Goal: Browse casually: Explore the website without a specific task or goal

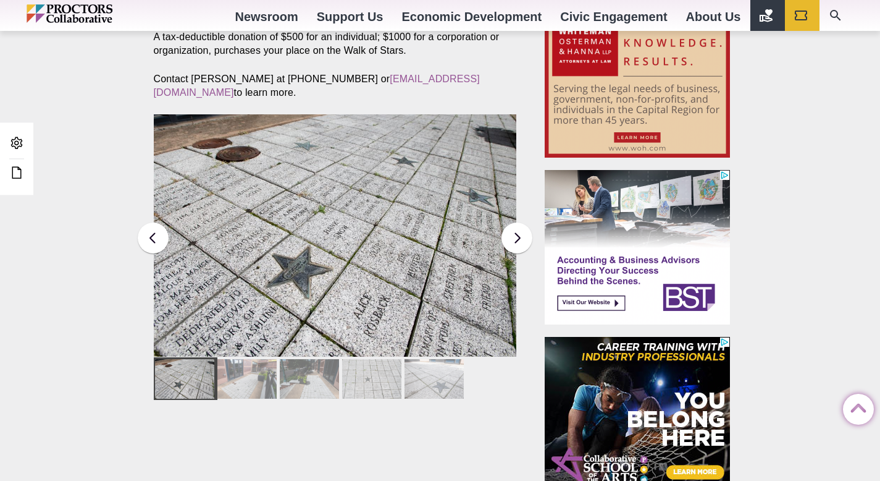
scroll to position [516, 0]
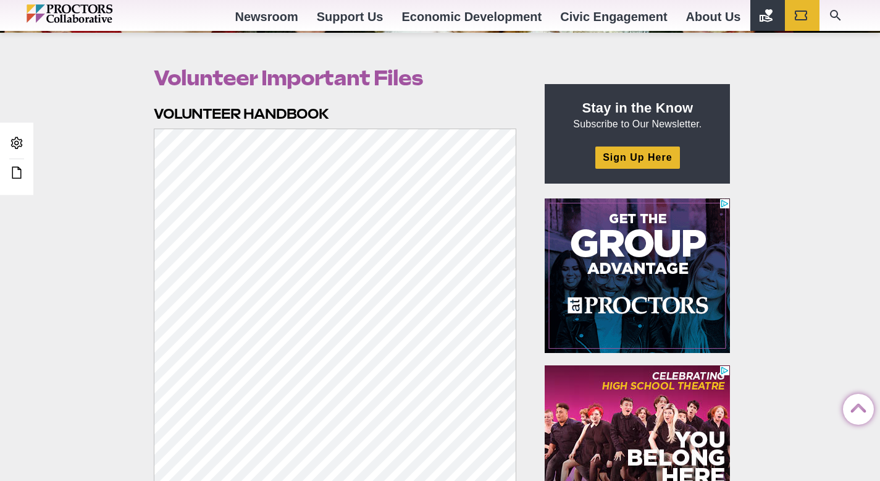
scroll to position [377, 0]
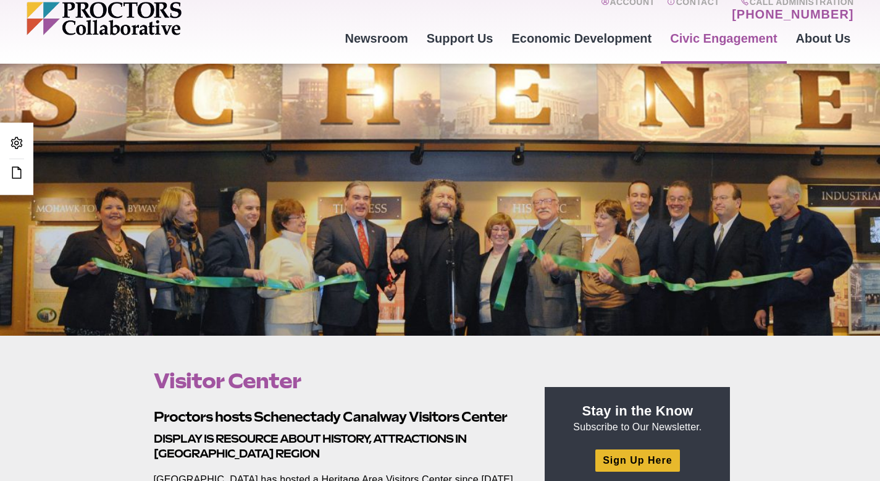
scroll to position [56, 0]
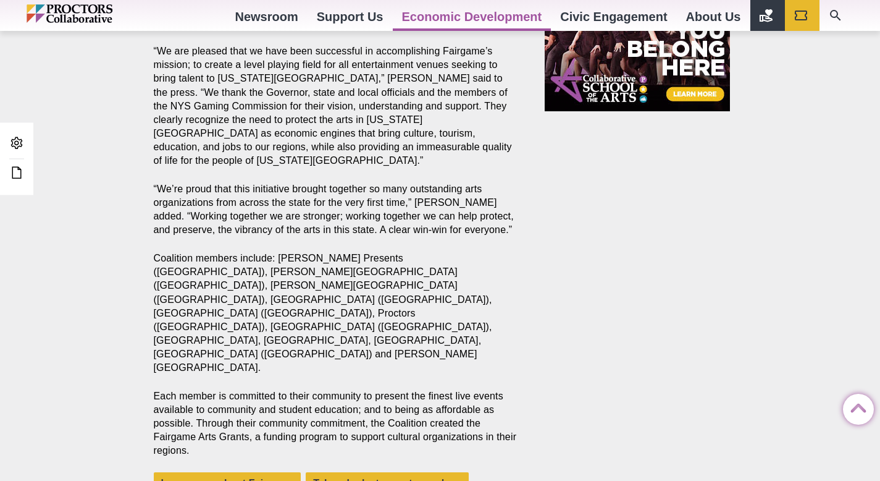
scroll to position [1100, 0]
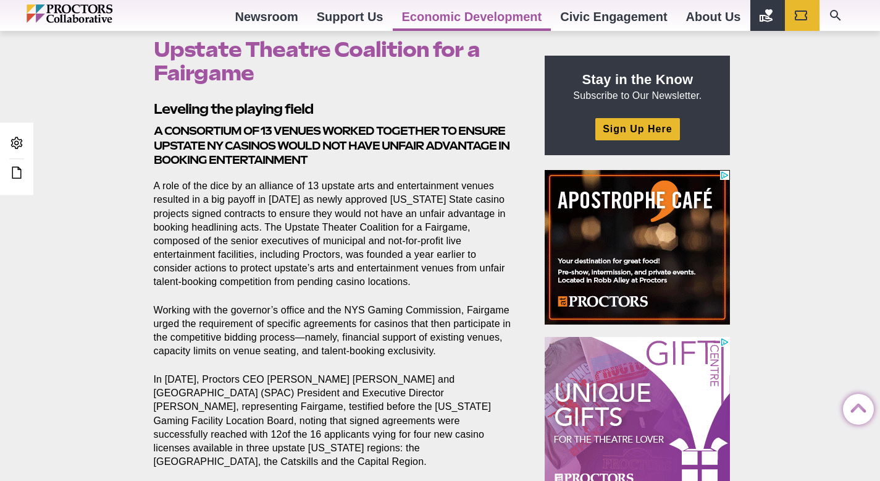
scroll to position [392, 0]
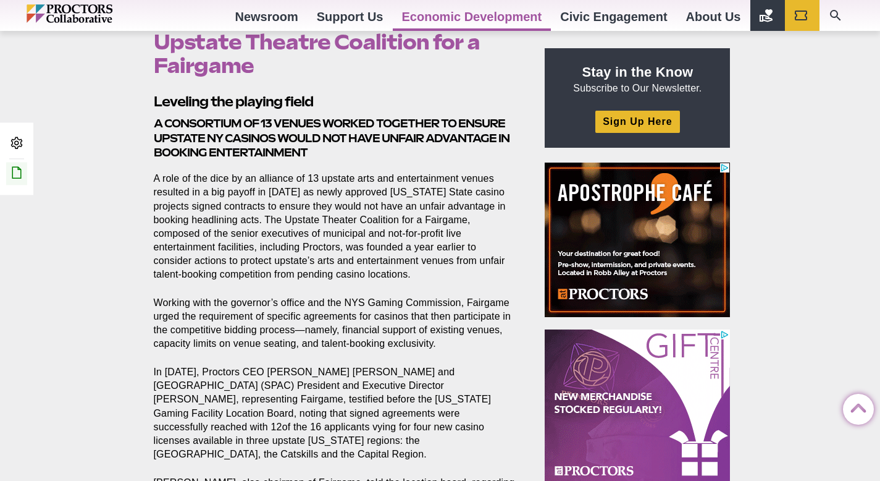
click at [17, 174] on icon at bounding box center [16, 172] width 15 height 15
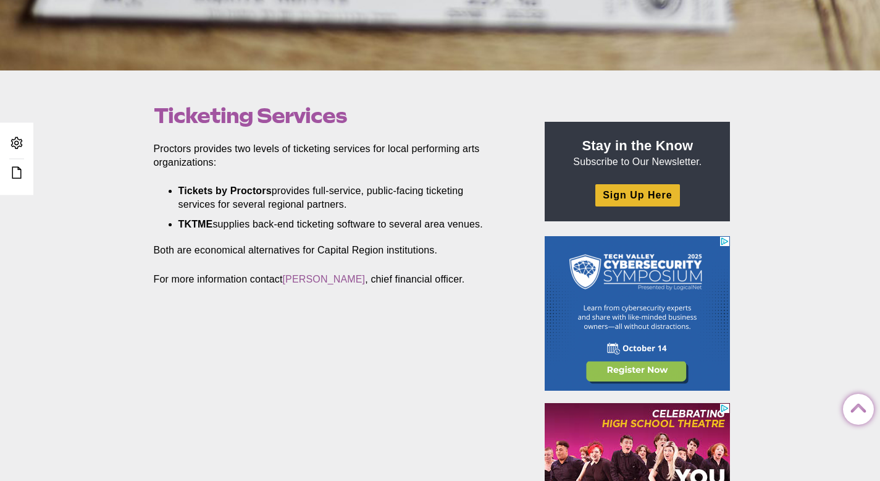
scroll to position [305, 0]
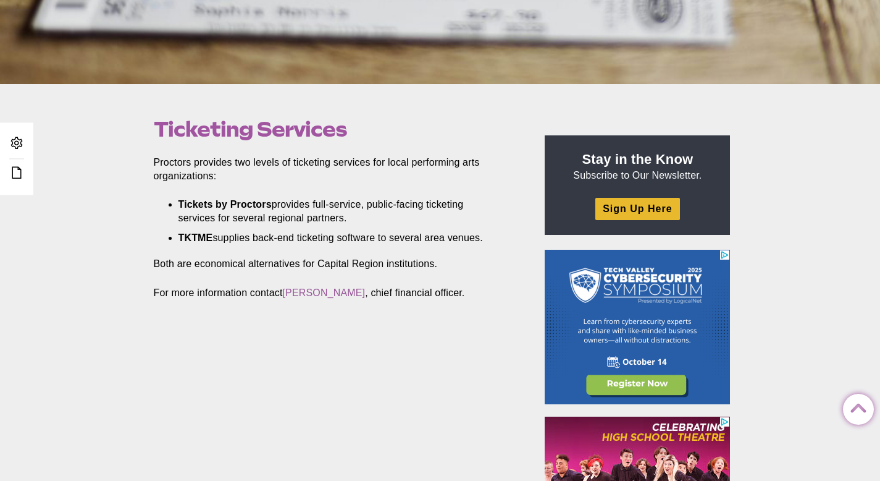
click at [373, 199] on li "Tickets by Proctors provides full-service, public-facing ticketing services for…" at bounding box center [339, 211] width 320 height 27
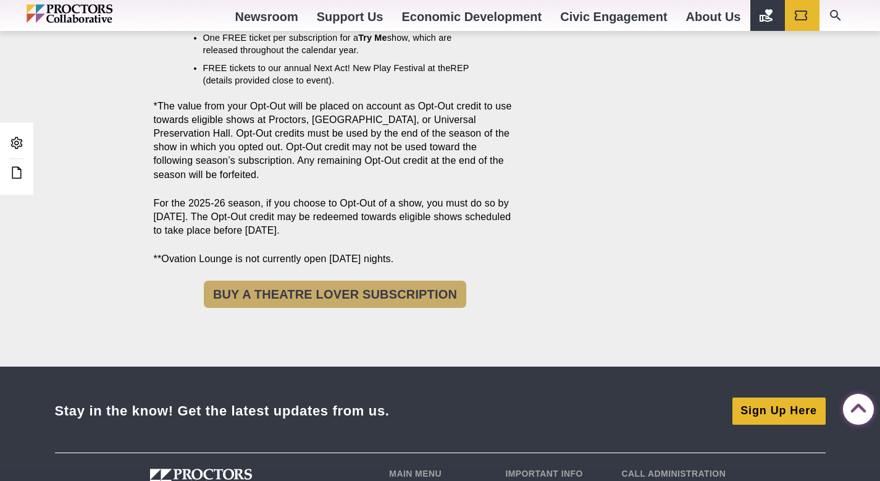
scroll to position [1580, 0]
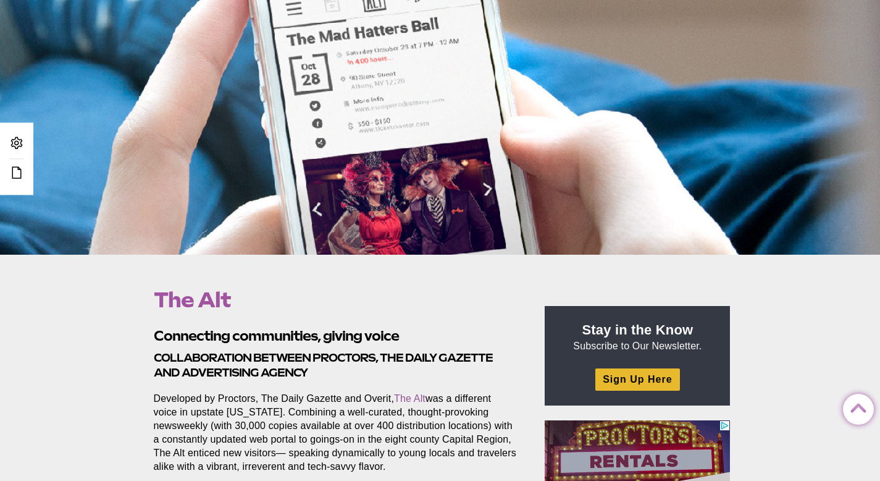
scroll to position [133, 0]
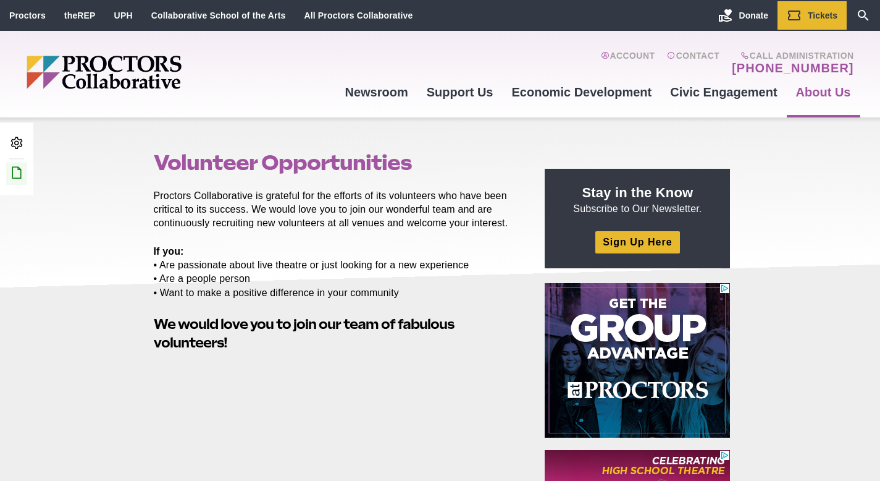
click at [13, 177] on icon at bounding box center [16, 172] width 15 height 15
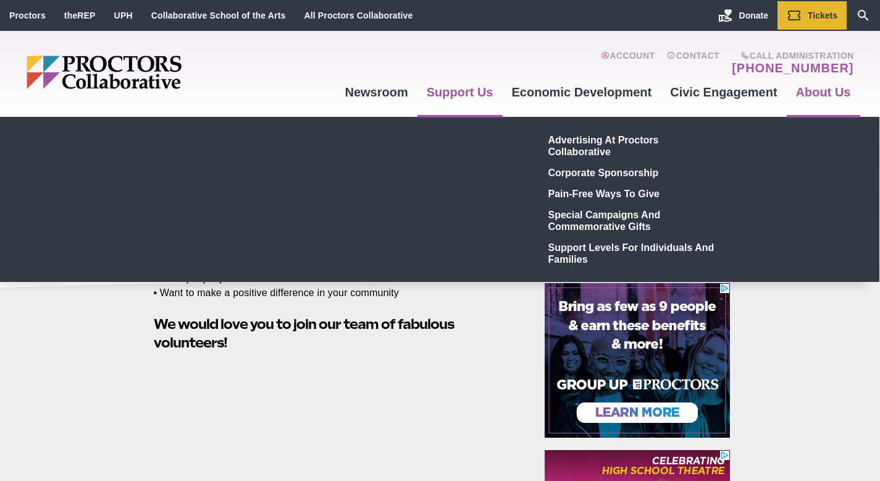
click at [395, 212] on div "Advertising at Proctors Collaborative Corporate Sponsorship Pain-Free Ways to G…" at bounding box center [439, 199] width 593 height 140
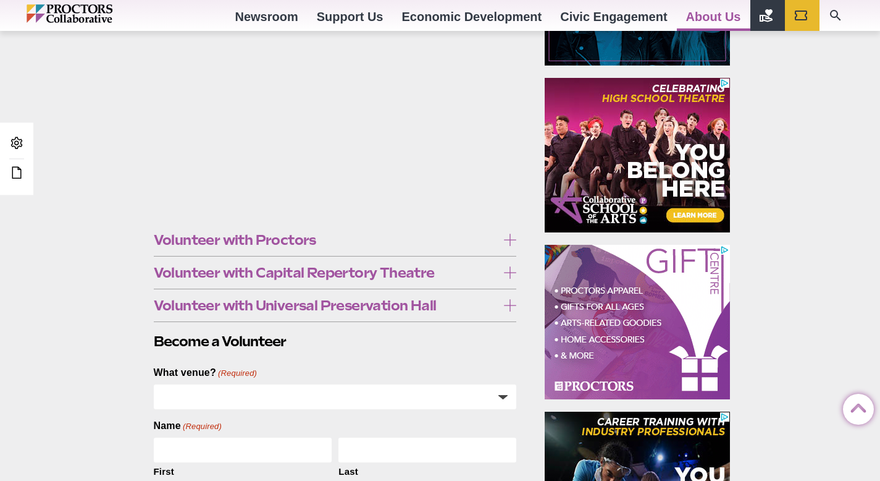
scroll to position [382, 0]
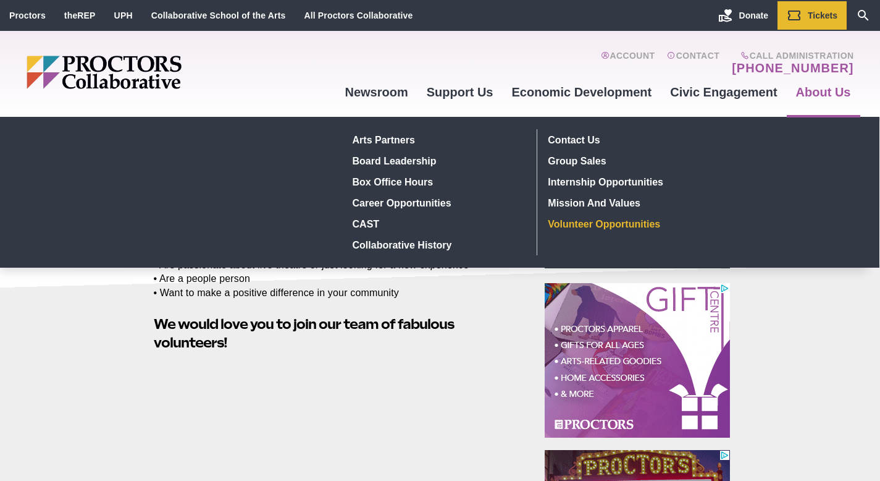
click at [647, 225] on link "Volunteer Opportunities" at bounding box center [634, 223] width 180 height 21
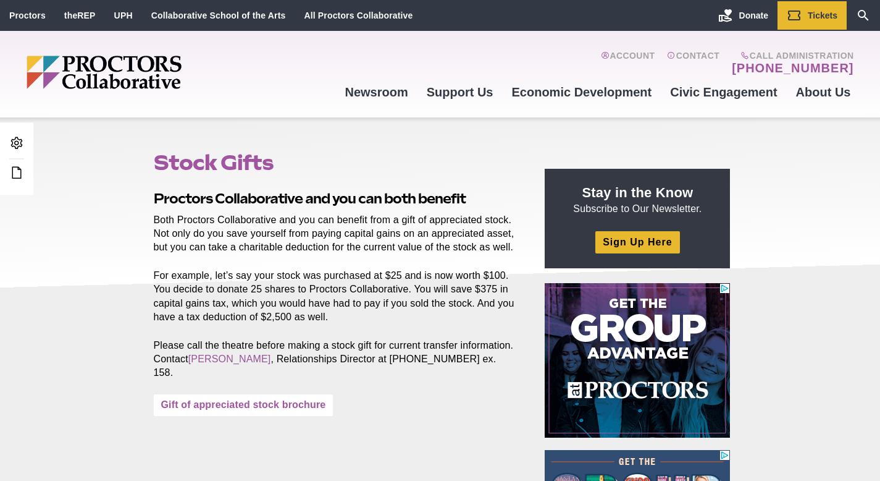
click at [272, 410] on link "Gift of appreciated stock brochure" at bounding box center [244, 405] width 180 height 22
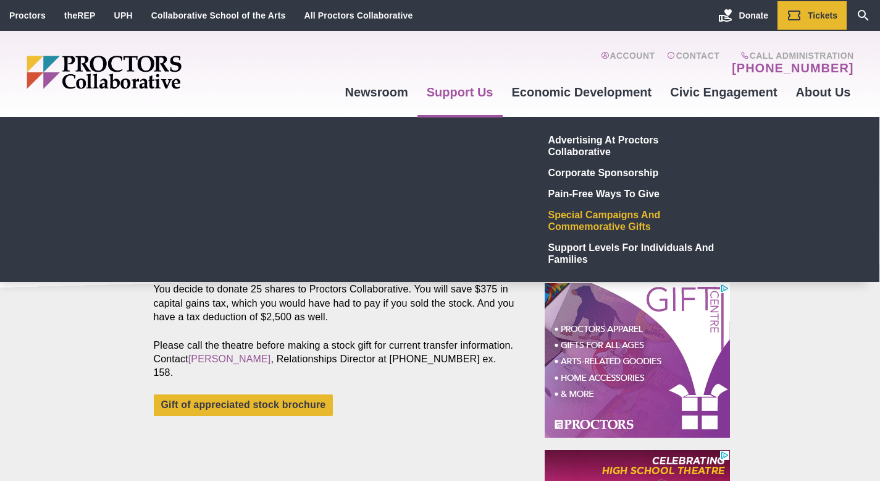
click at [562, 219] on link "Special Campaigns and Commemorative Gifts" at bounding box center [634, 220] width 180 height 33
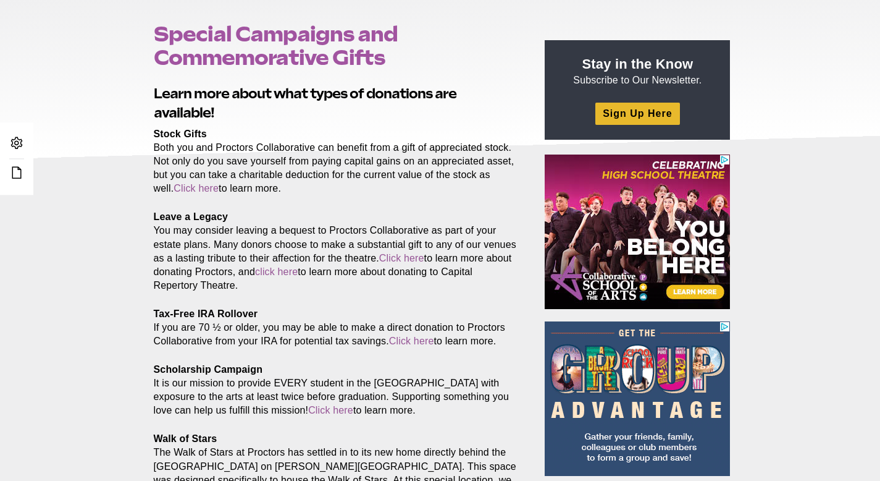
scroll to position [148, 0]
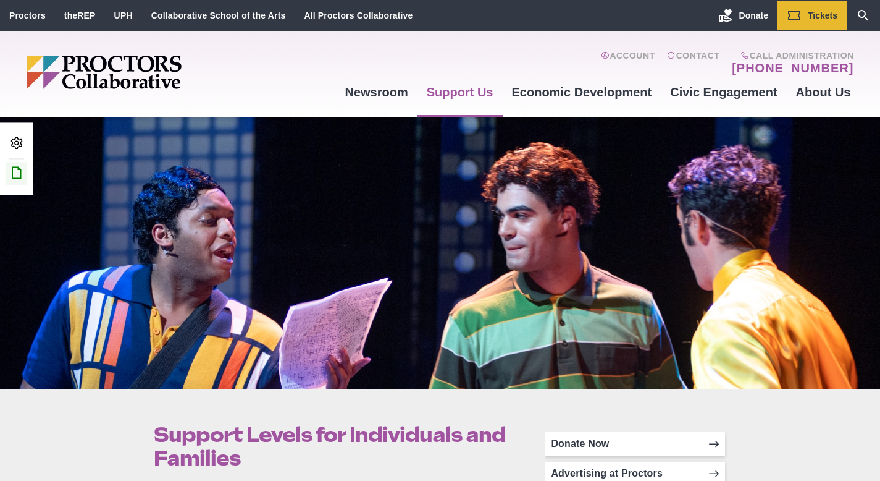
click at [12, 167] on icon at bounding box center [16, 172] width 15 height 15
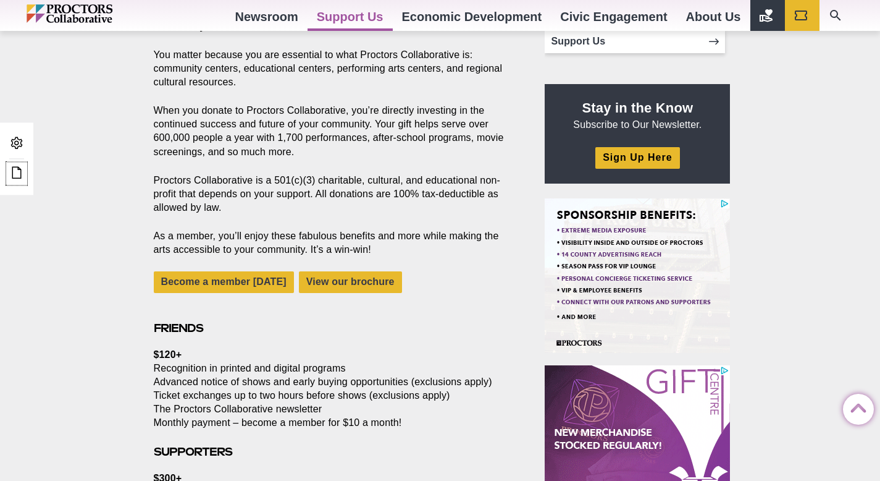
scroll to position [546, 0]
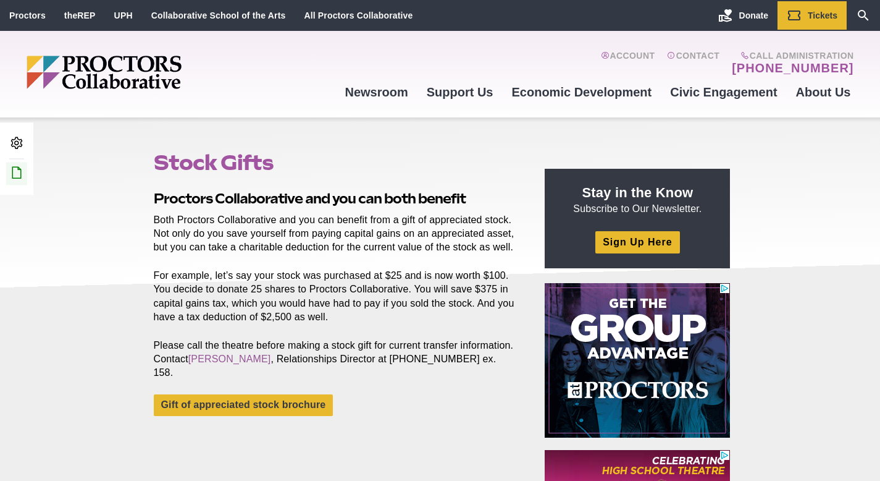
click at [16, 178] on icon at bounding box center [16, 172] width 15 height 15
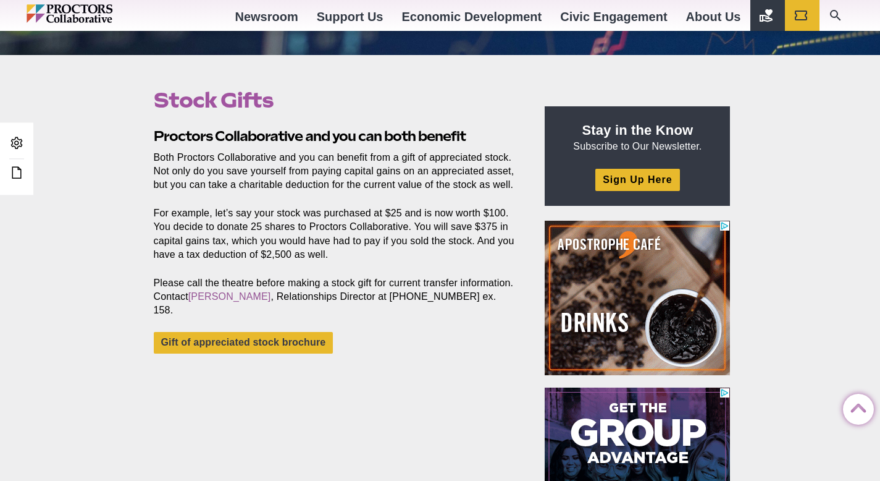
scroll to position [359, 0]
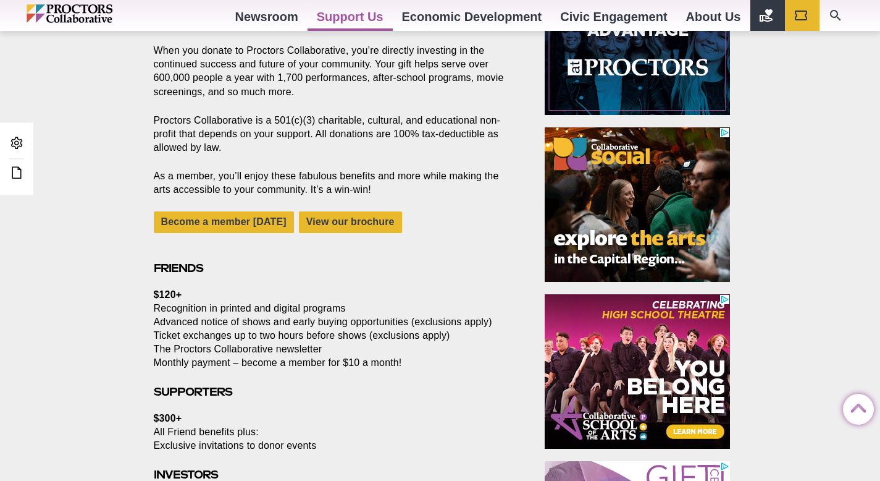
scroll to position [578, 0]
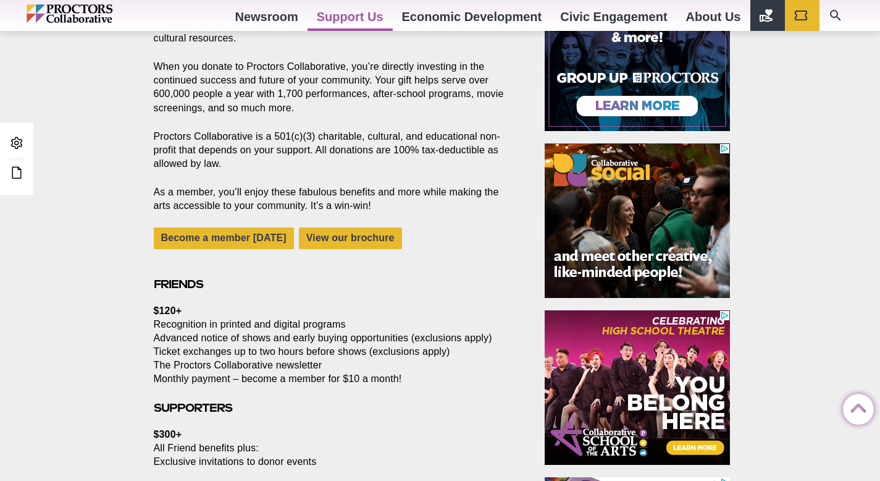
click at [458, 262] on div "Become a member [DATE] View our brochure" at bounding box center [335, 244] width 363 height 35
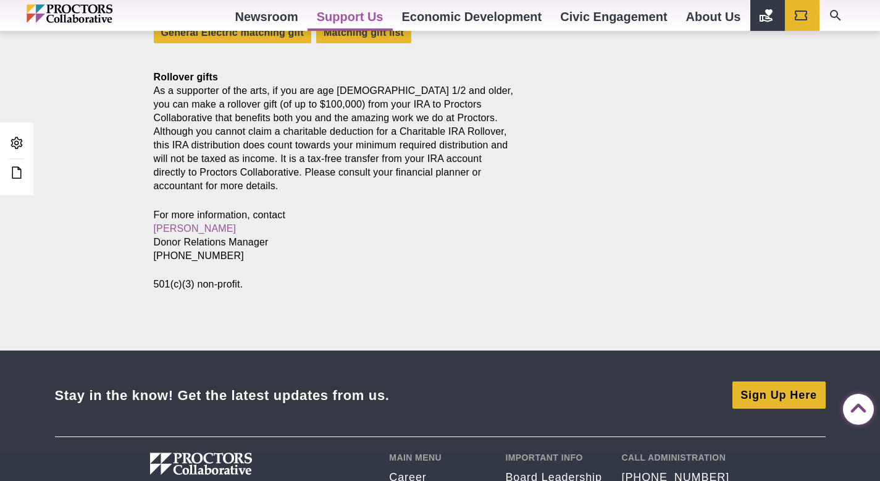
scroll to position [0, 0]
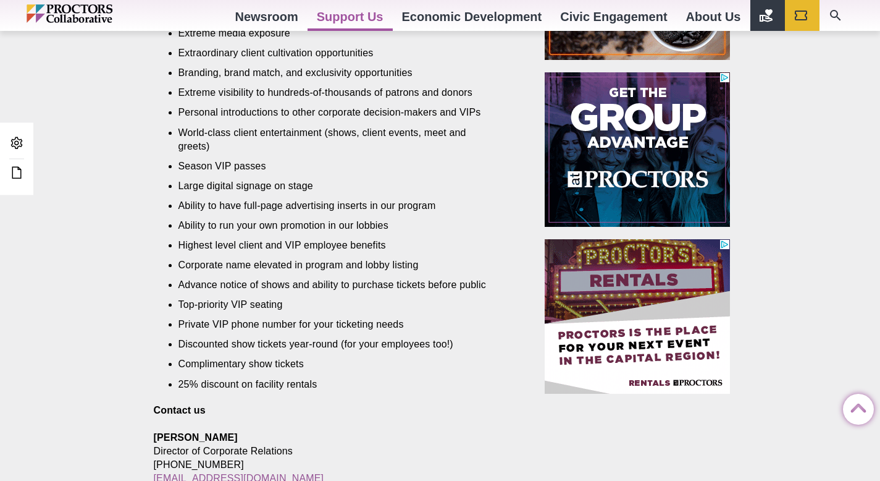
scroll to position [897, 0]
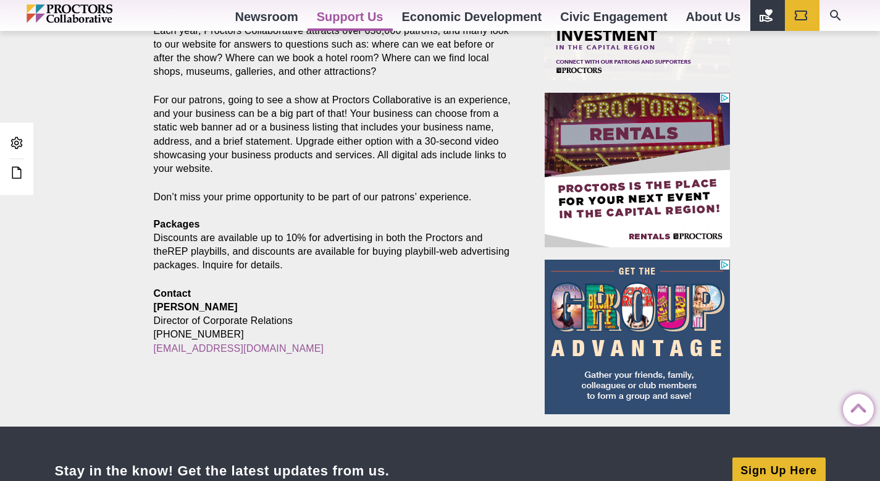
scroll to position [806, 0]
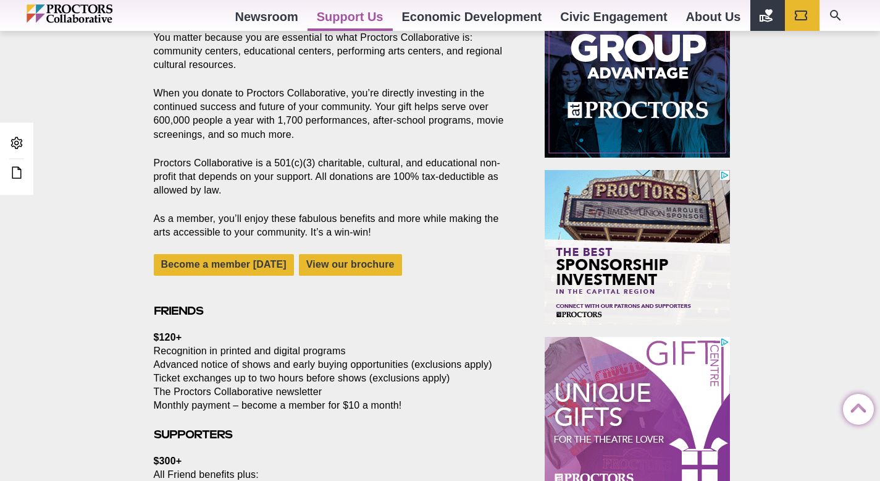
scroll to position [567, 0]
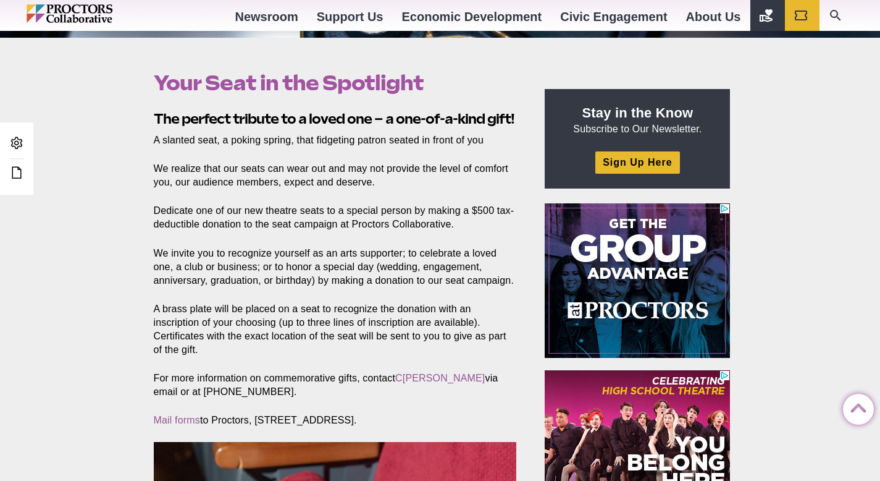
scroll to position [358, 0]
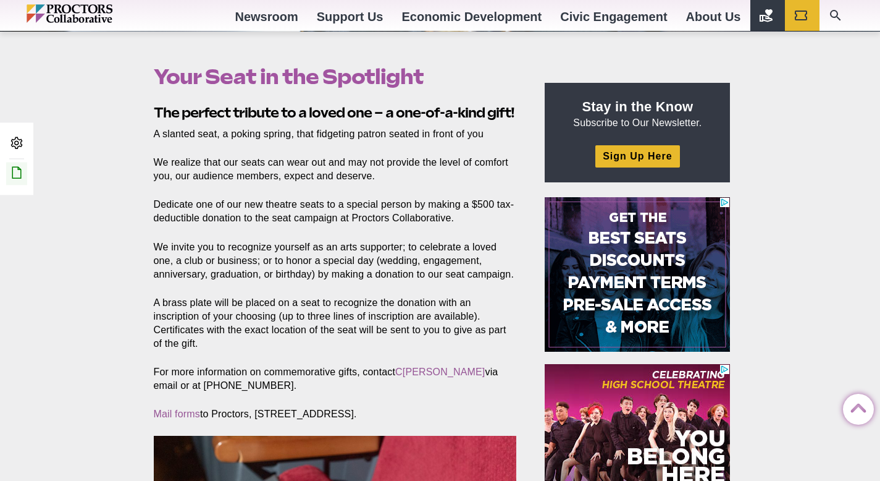
click at [20, 166] on icon at bounding box center [16, 172] width 15 height 15
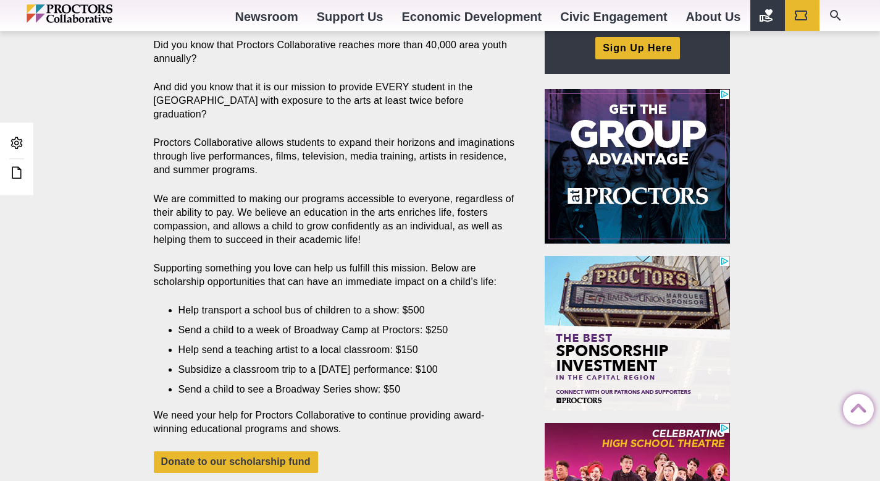
scroll to position [500, 0]
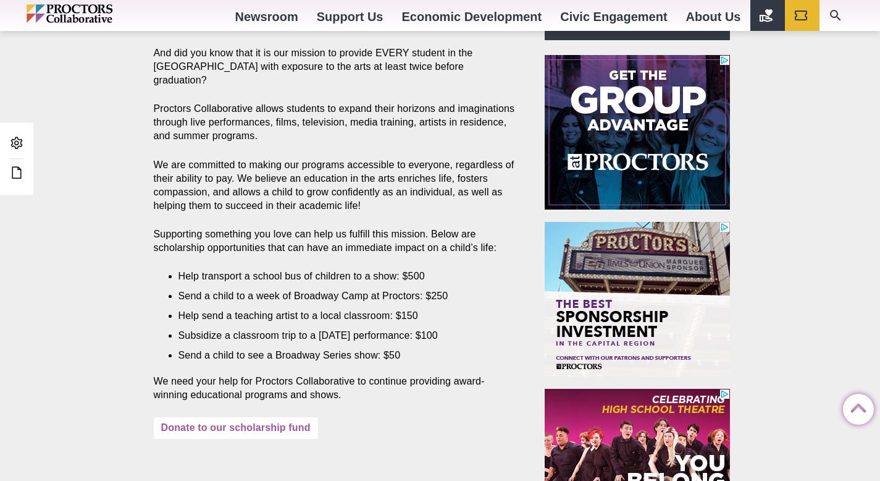
click at [287, 418] on link "Donate to our scholarship fund" at bounding box center [236, 428] width 164 height 22
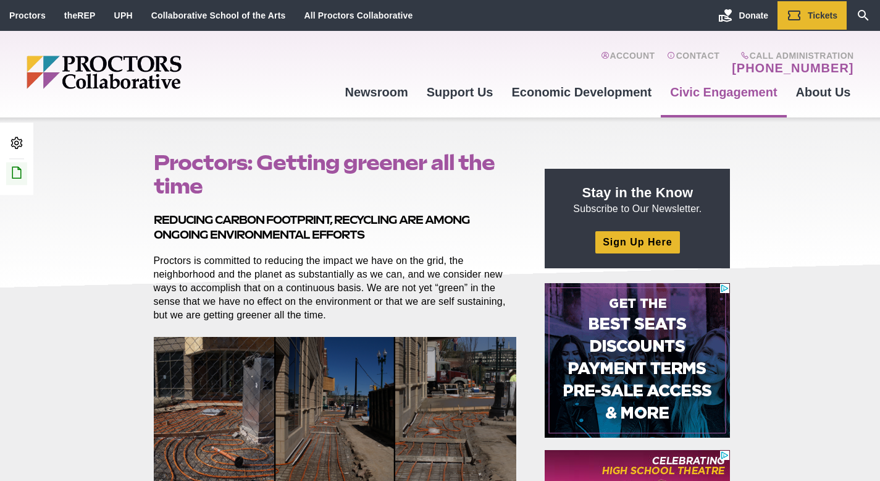
click at [18, 174] on icon at bounding box center [16, 172] width 15 height 15
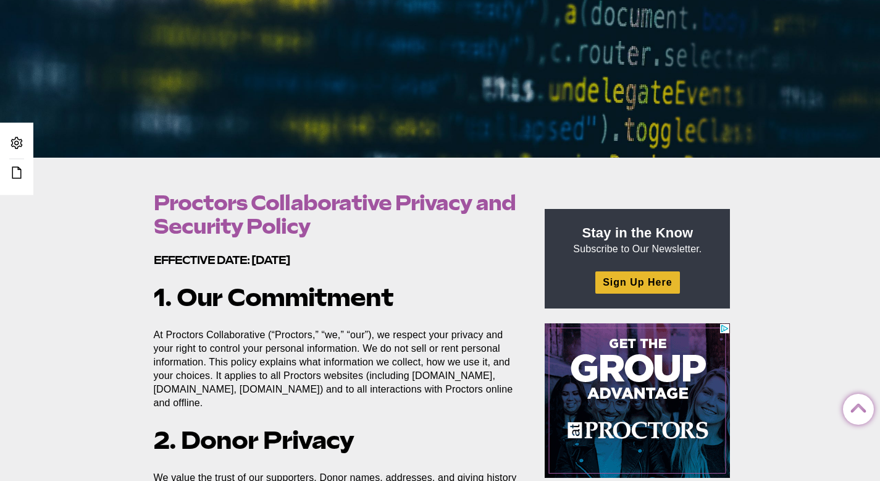
scroll to position [234, 0]
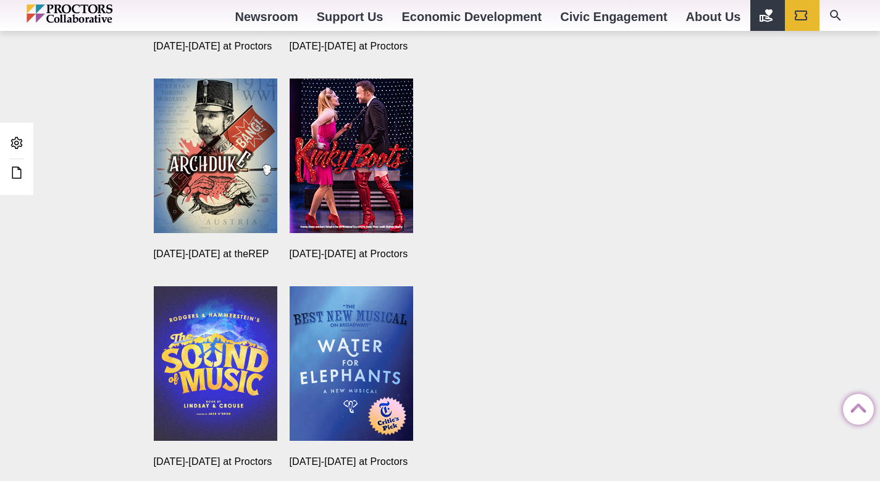
scroll to position [1526, 0]
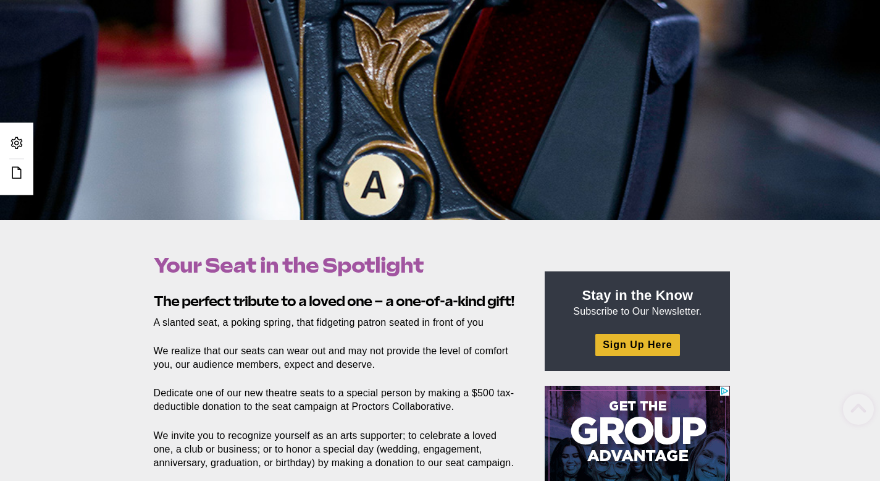
scroll to position [211, 0]
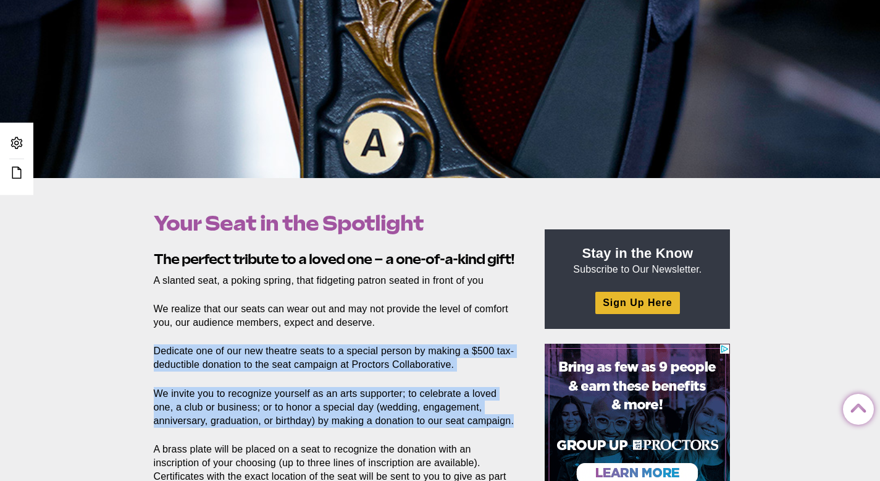
drag, startPoint x: 153, startPoint y: 348, endPoint x: 510, endPoint y: 418, distance: 363.8
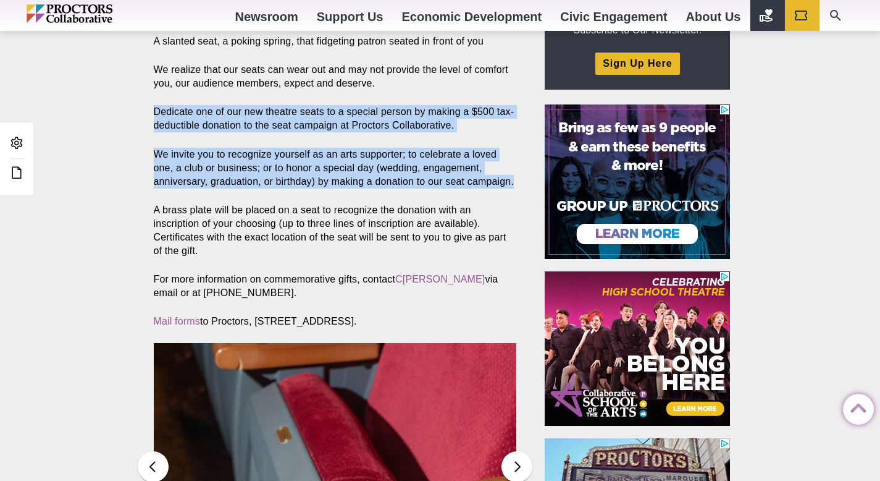
scroll to position [461, 0]
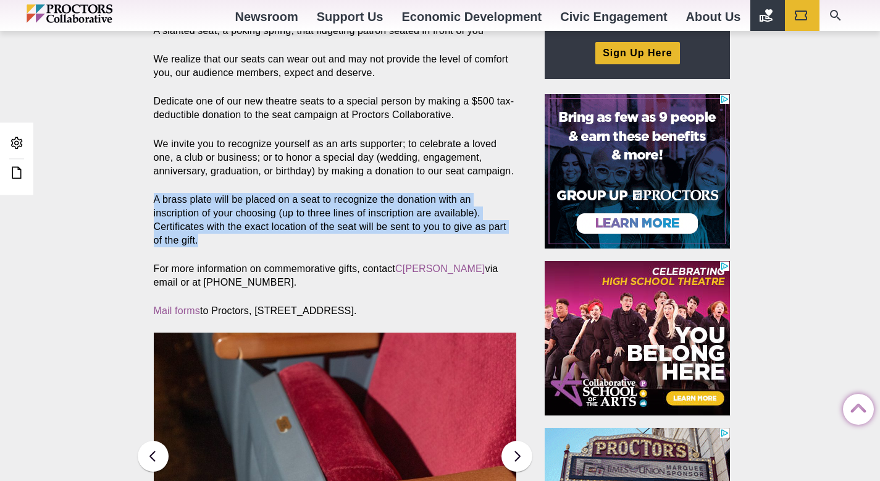
drag, startPoint x: 508, startPoint y: 226, endPoint x: 155, endPoint y: 201, distance: 353.6
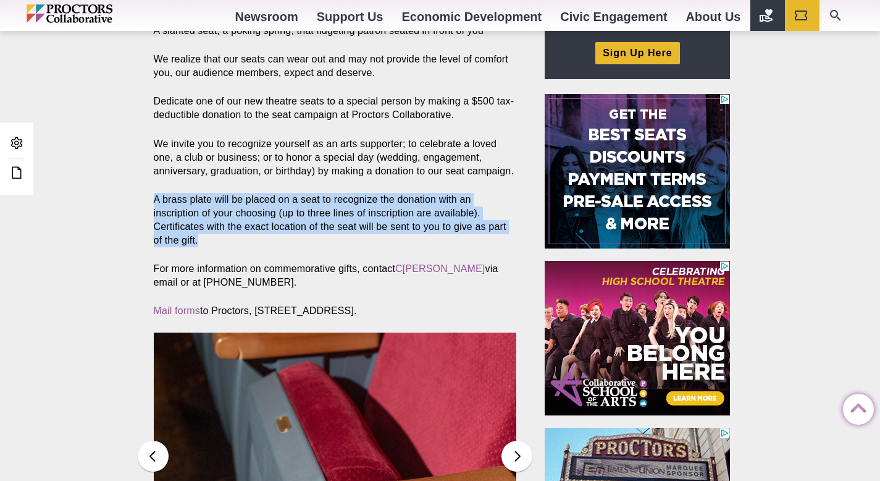
click at [155, 201] on p "A brass plate will be placed on a seat to recognize the donation with an inscri…" at bounding box center [335, 220] width 363 height 54
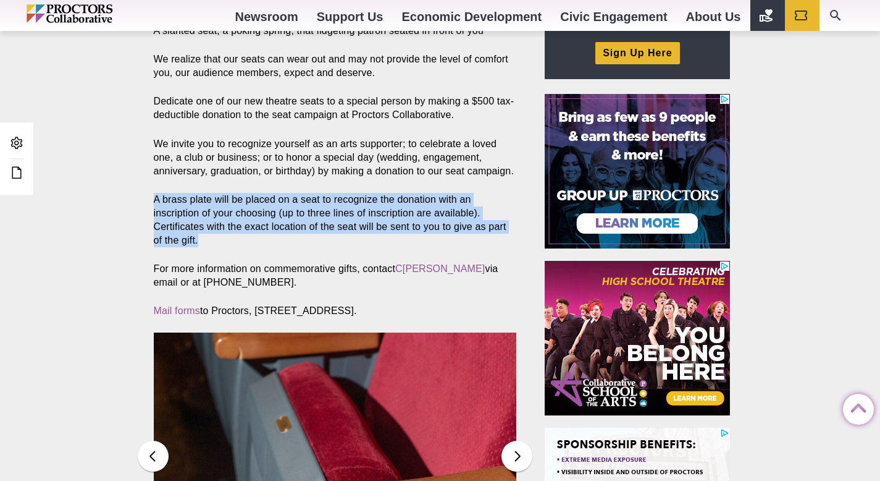
copy p "A brass plate will be placed on a seat to recognize the donation with an inscri…"
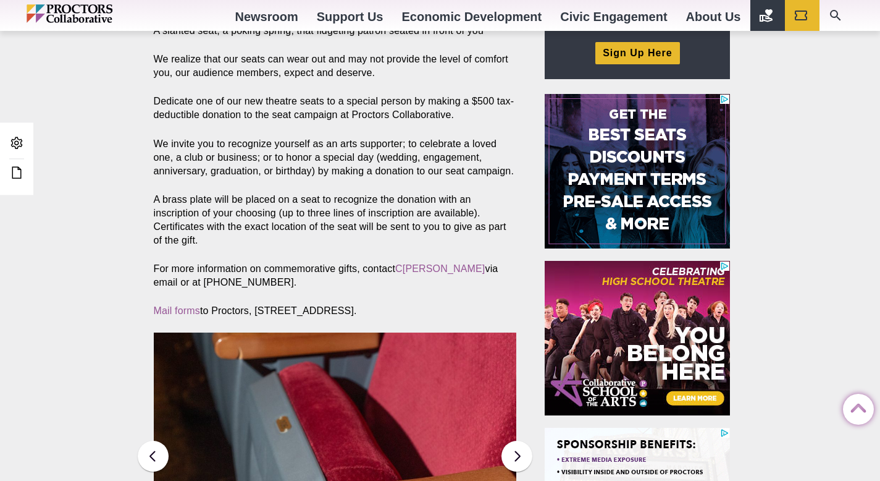
click at [838, 222] on div "Your Seat in the Spotlight Posted 2017-04-20 by jim.murphy The perfect tribute …" at bounding box center [440, 344] width 880 height 833
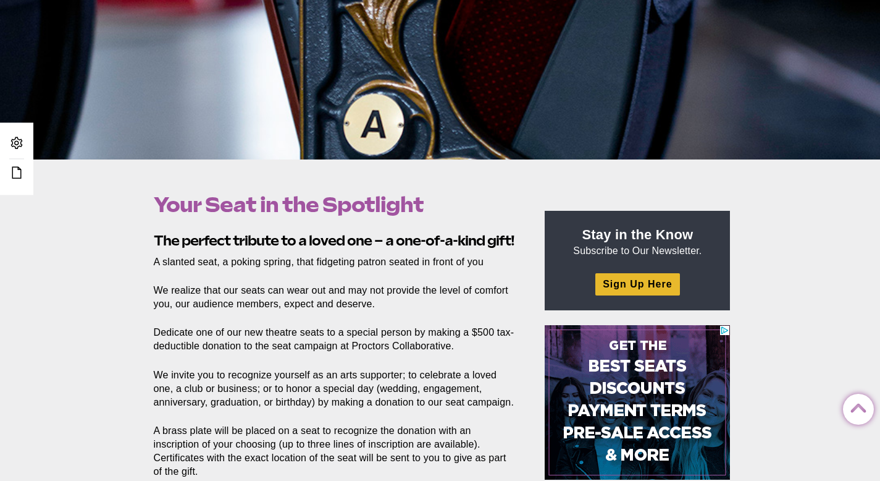
scroll to position [231, 0]
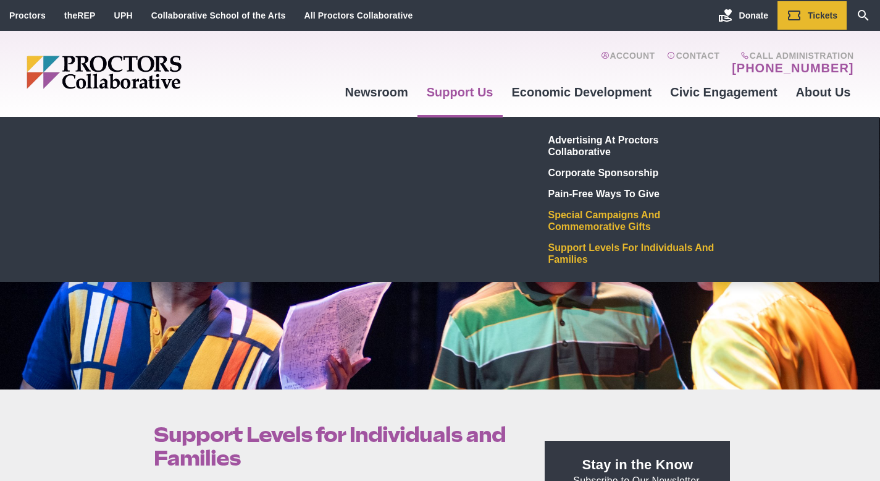
click at [577, 221] on link "Special Campaigns and Commemorative Gifts" at bounding box center [634, 220] width 180 height 33
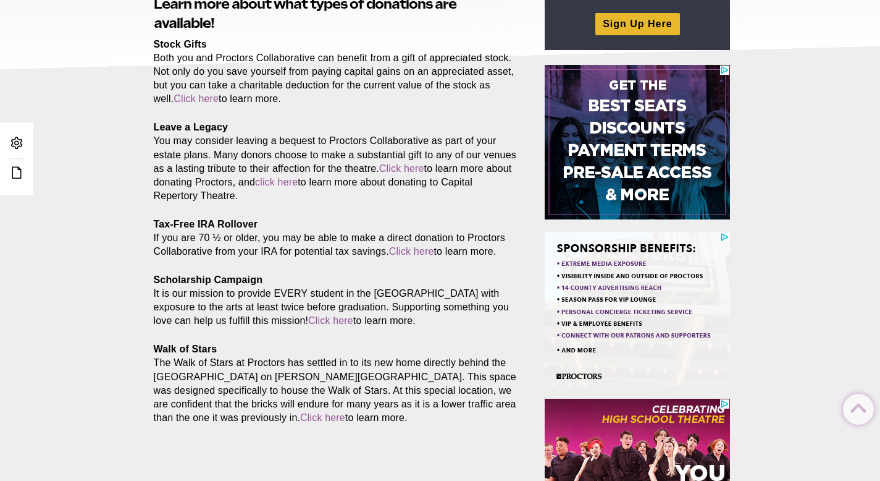
scroll to position [219, 0]
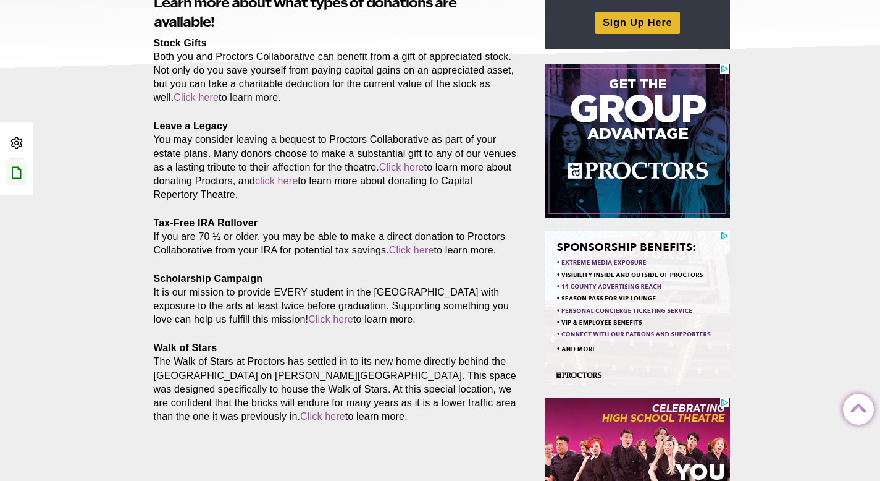
click at [22, 174] on icon at bounding box center [16, 172] width 15 height 15
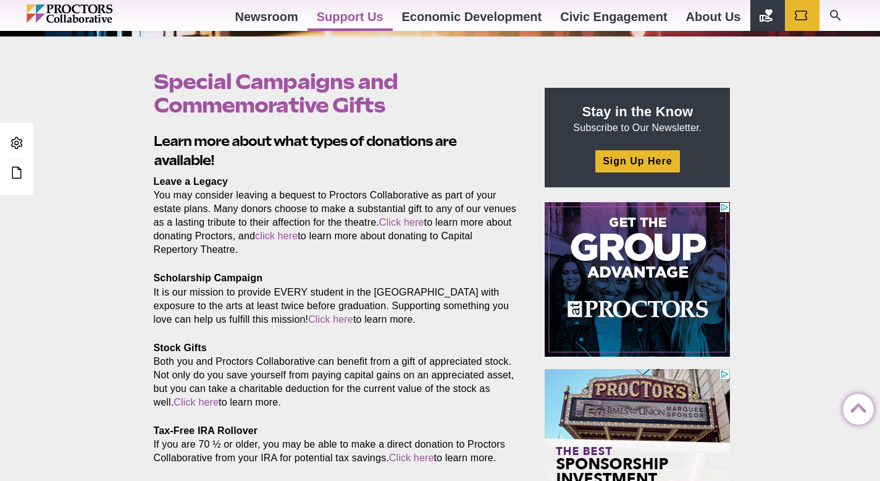
scroll to position [347, 0]
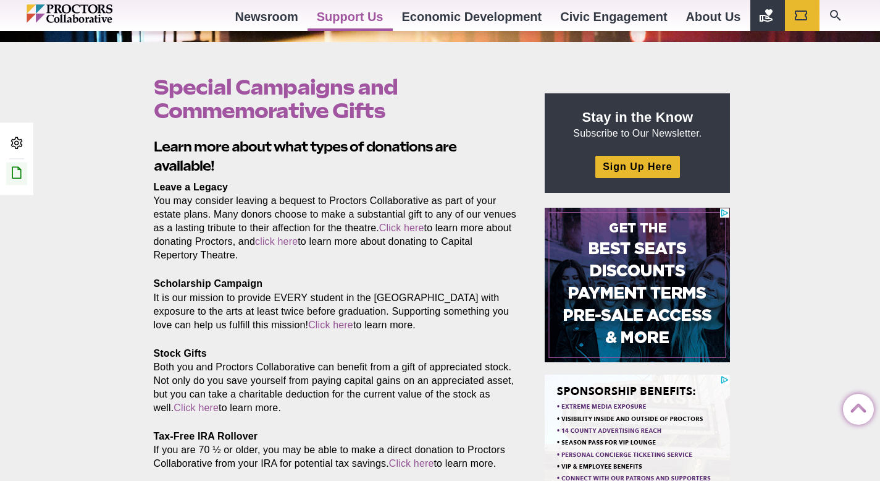
click at [15, 174] on icon at bounding box center [16, 172] width 15 height 15
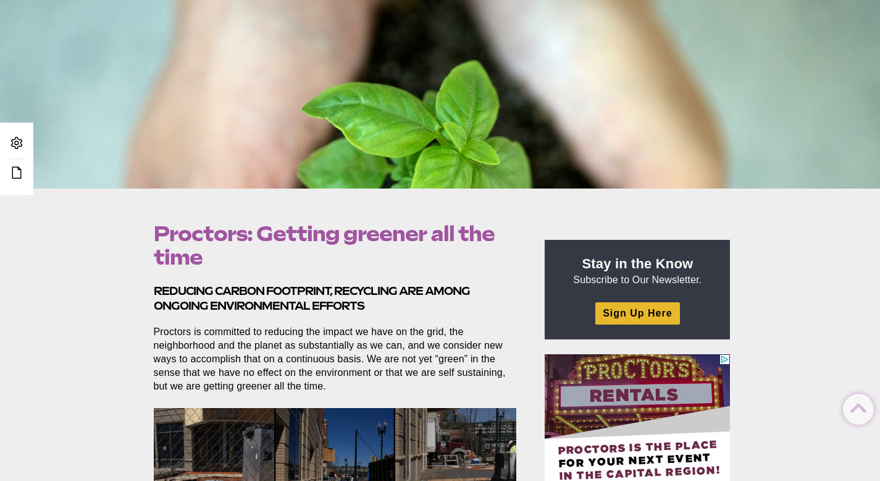
scroll to position [197, 0]
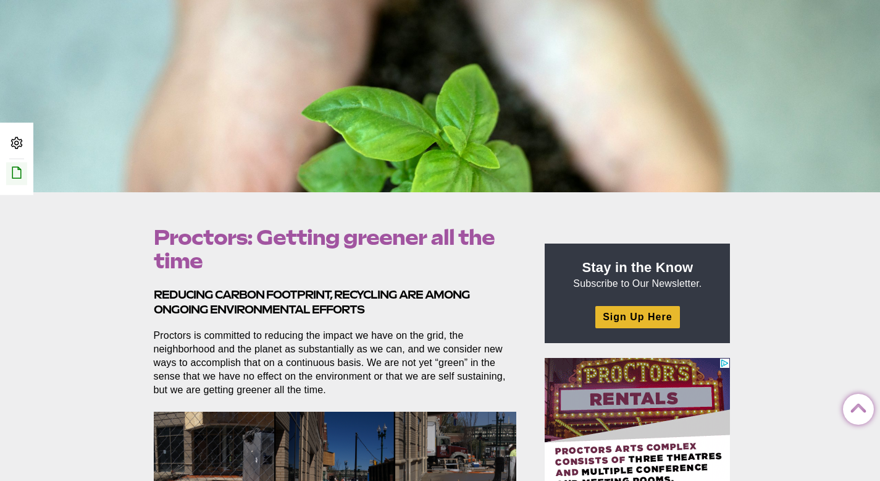
click at [7, 176] on link "Edit this Post/Page" at bounding box center [16, 173] width 21 height 23
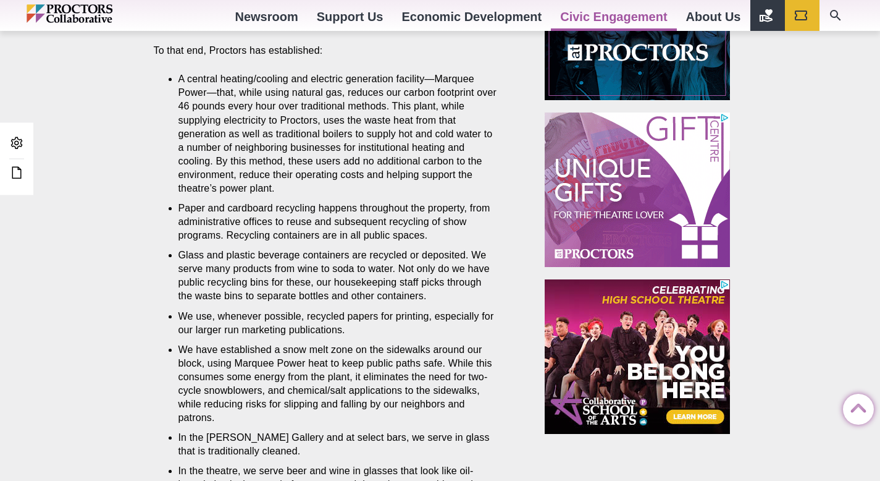
scroll to position [784, 0]
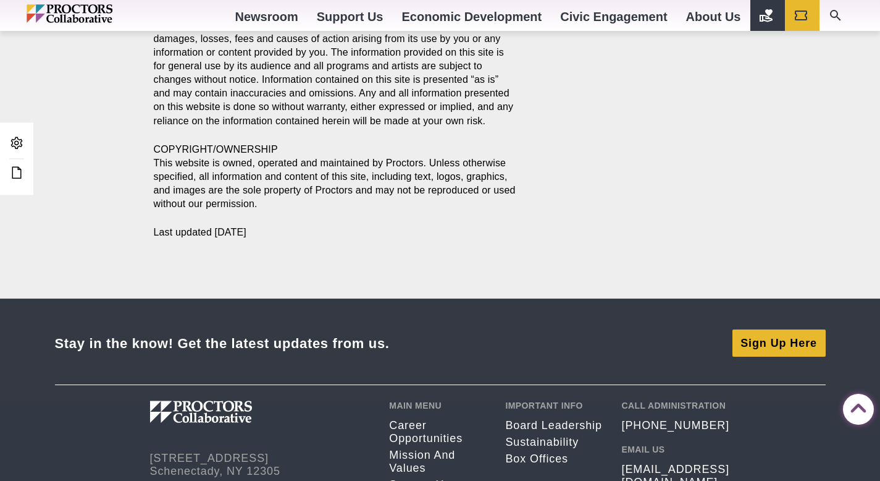
scroll to position [2153, 0]
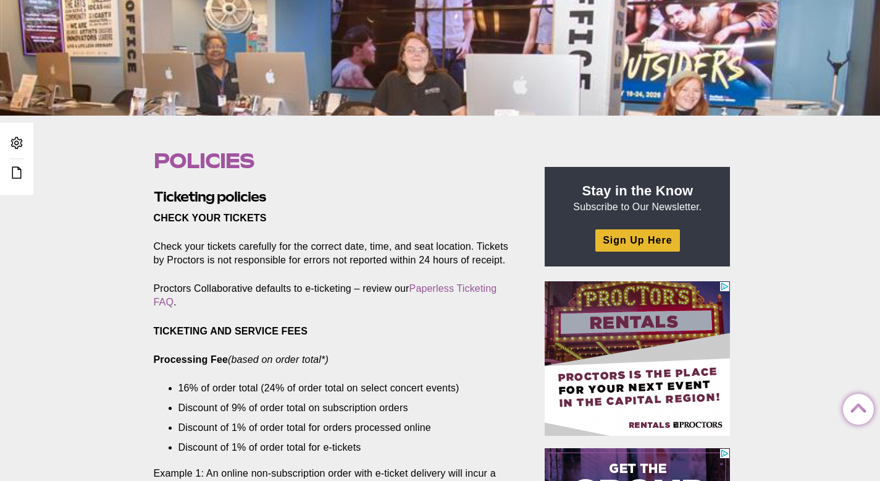
scroll to position [271, 0]
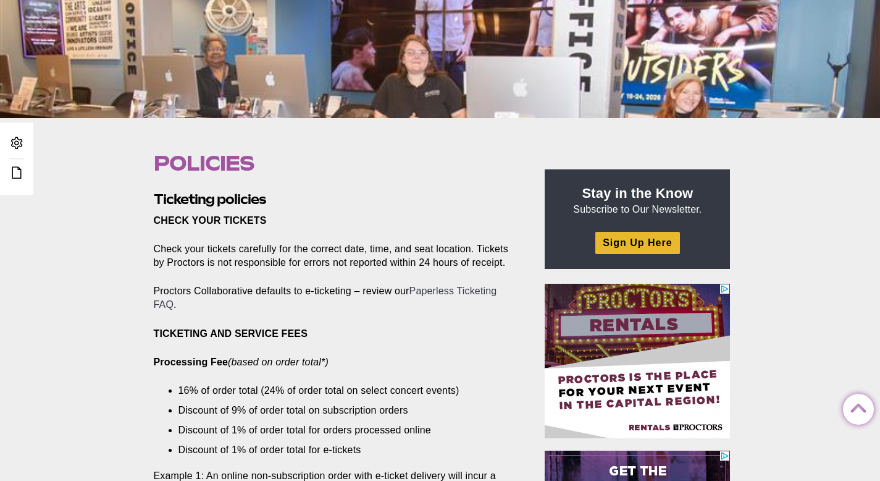
click at [461, 293] on link "Paperless Ticketing FAQ" at bounding box center [325, 297] width 343 height 24
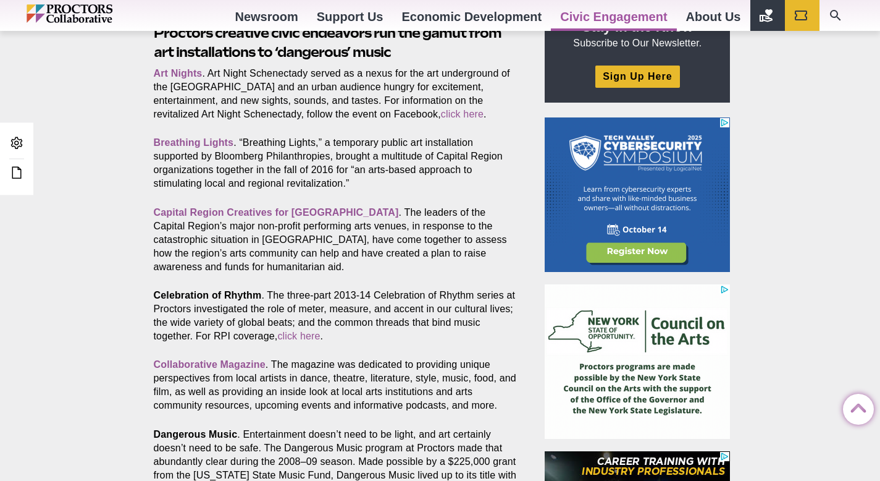
scroll to position [439, 0]
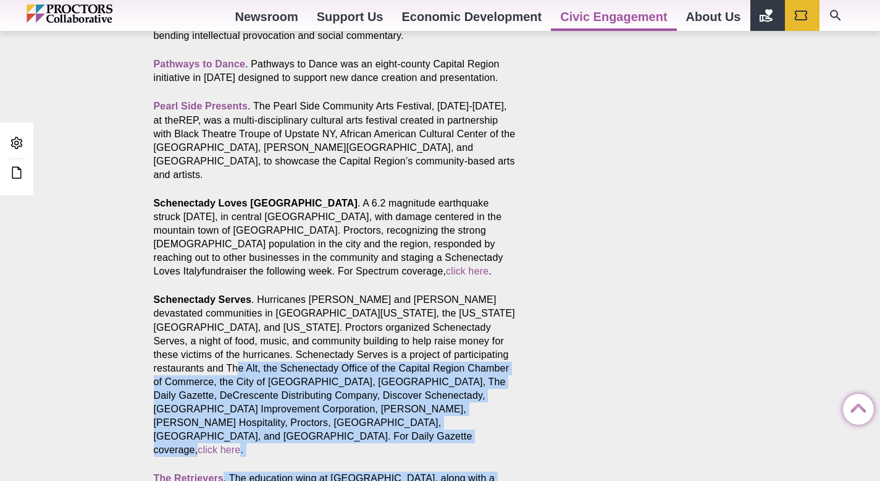
drag, startPoint x: 889, startPoint y: 73, endPoint x: 889, endPoint y: 339, distance: 265.6
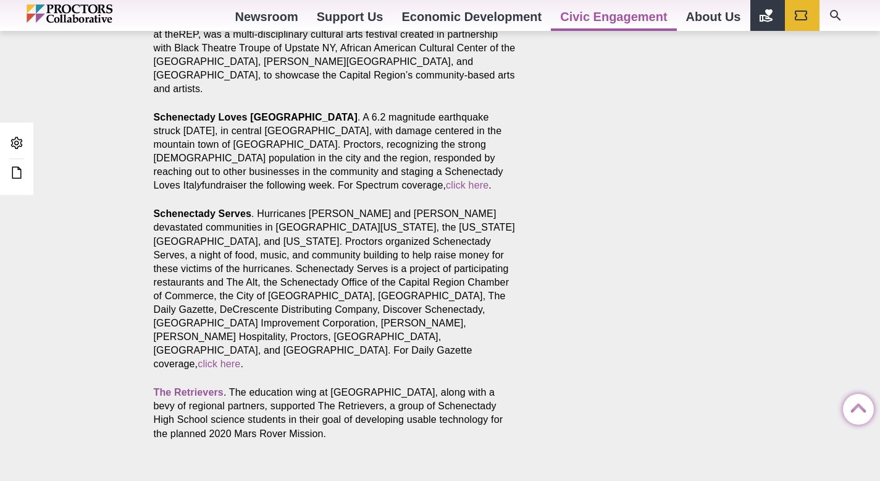
scroll to position [1492, 0]
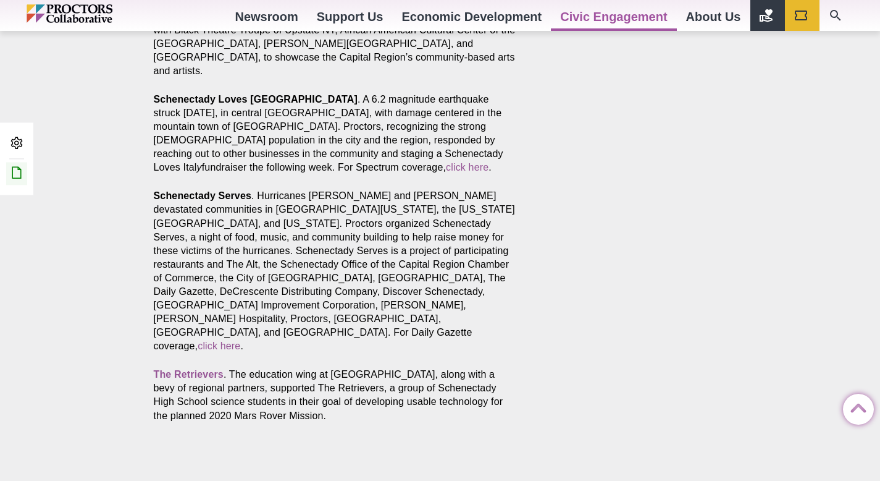
click at [20, 175] on icon at bounding box center [16, 172] width 15 height 15
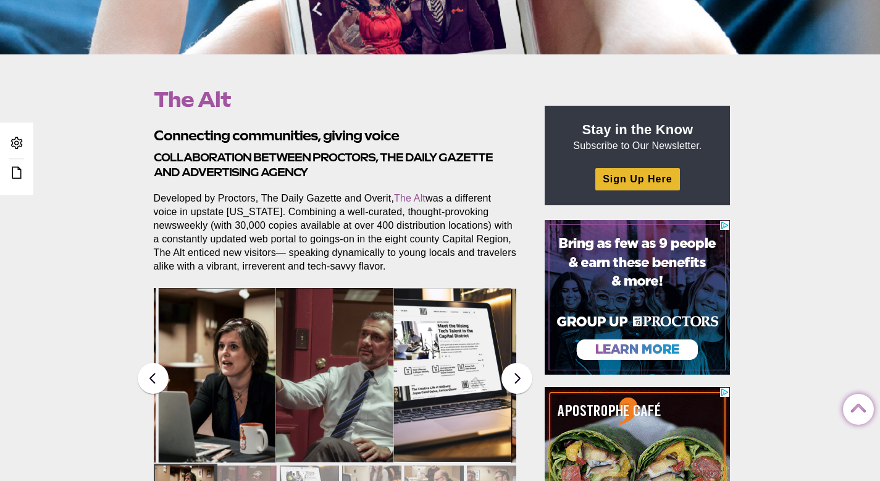
scroll to position [336, 0]
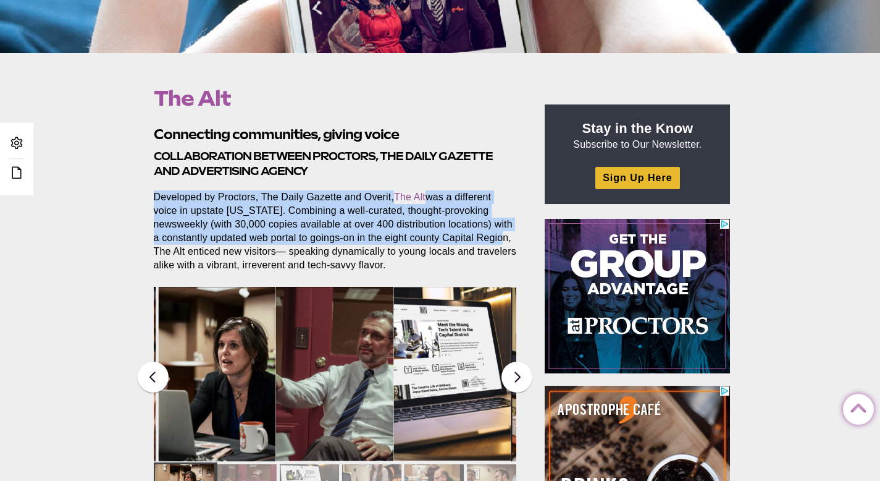
drag, startPoint x: 155, startPoint y: 196, endPoint x: 185, endPoint y: 254, distance: 64.9
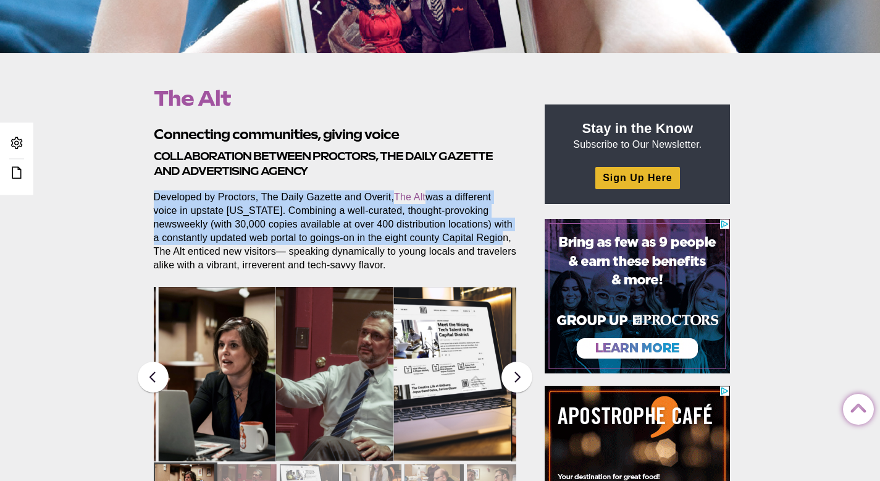
click at [185, 254] on p "Developed by Proctors, The Daily Gazette and Overit, The Alt was a different vo…" at bounding box center [335, 231] width 363 height 82
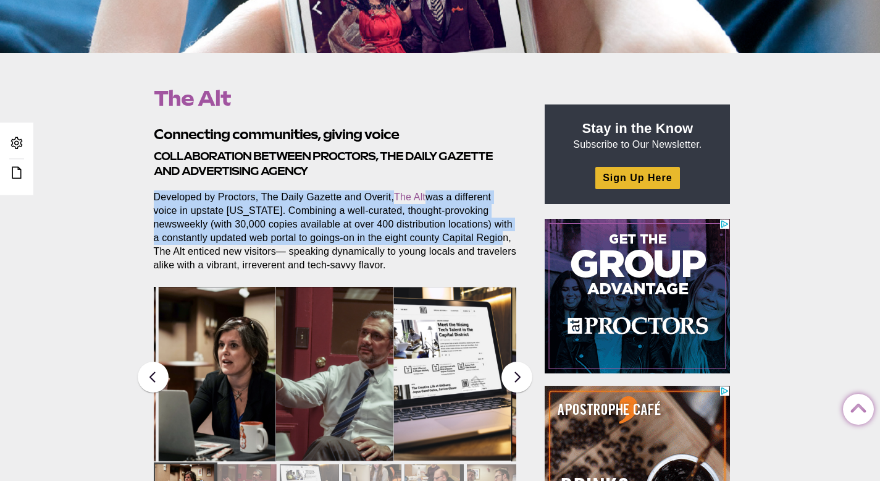
copy p "Developed by Proctors, The Daily Gazette and Overit, The Alt was a different vo…"
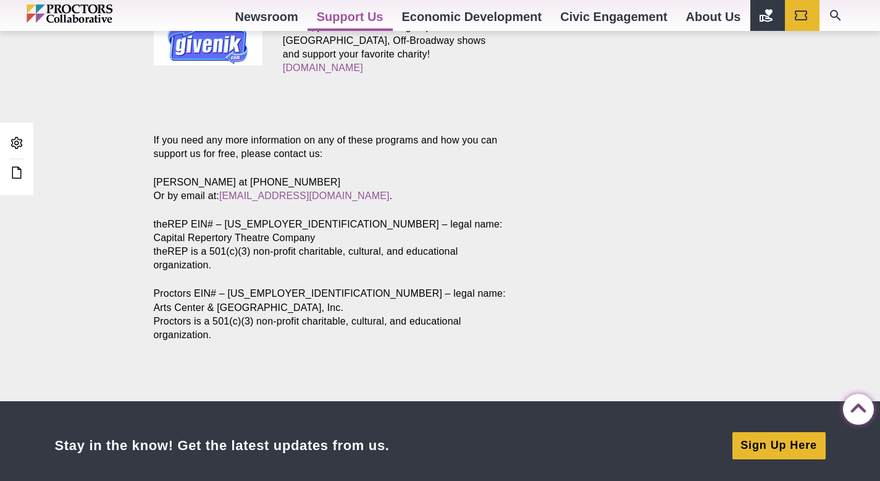
scroll to position [1537, 0]
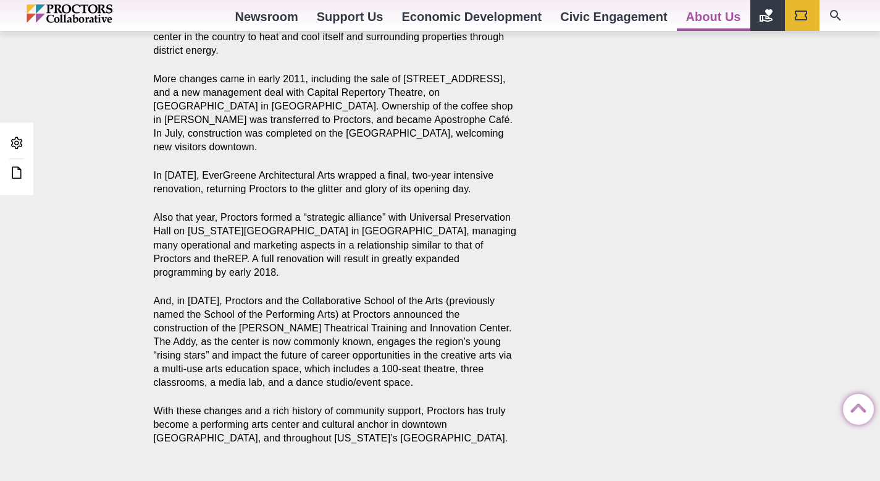
scroll to position [2437, 0]
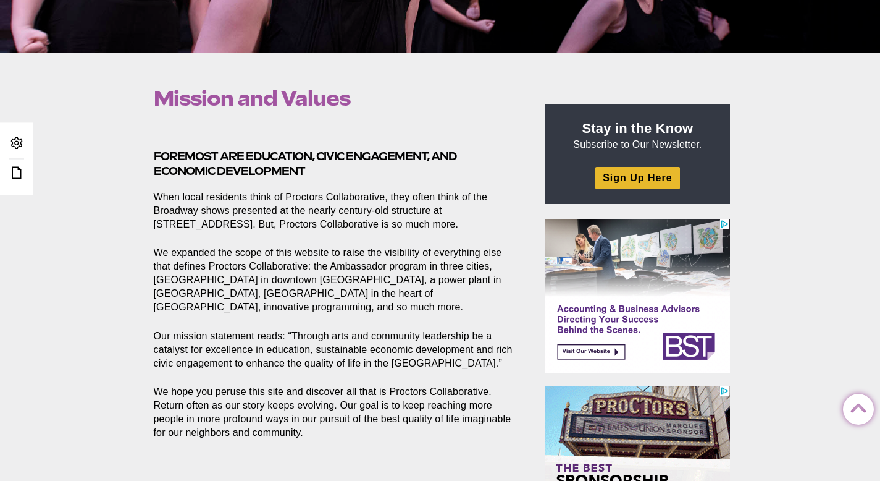
scroll to position [335, 0]
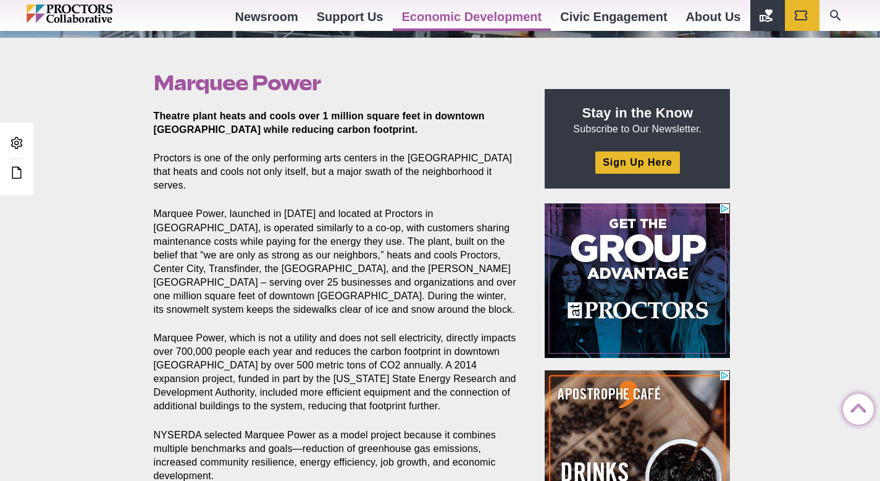
scroll to position [348, 0]
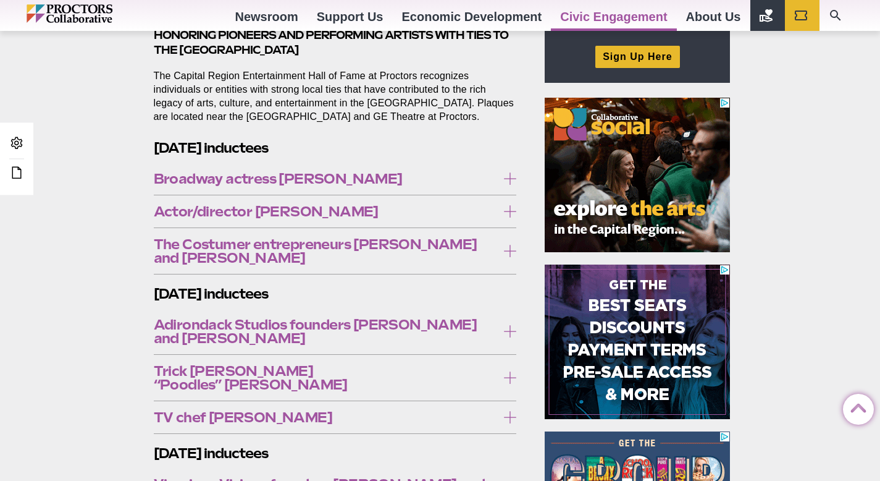
scroll to position [452, 0]
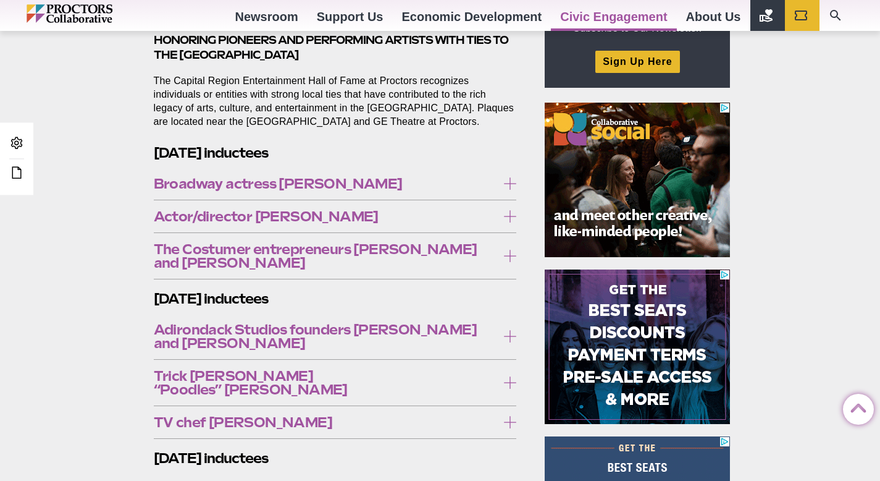
click at [507, 185] on icon at bounding box center [510, 183] width 12 height 12
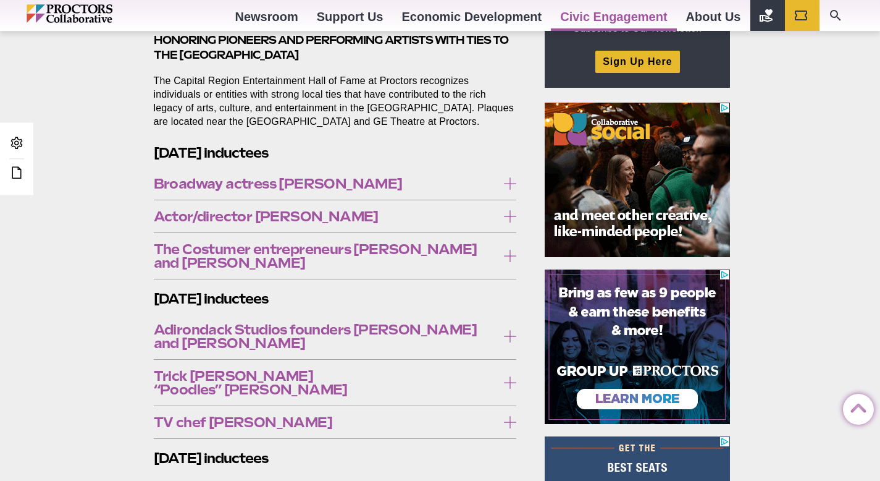
click at [507, 185] on icon at bounding box center [510, 183] width 12 height 12
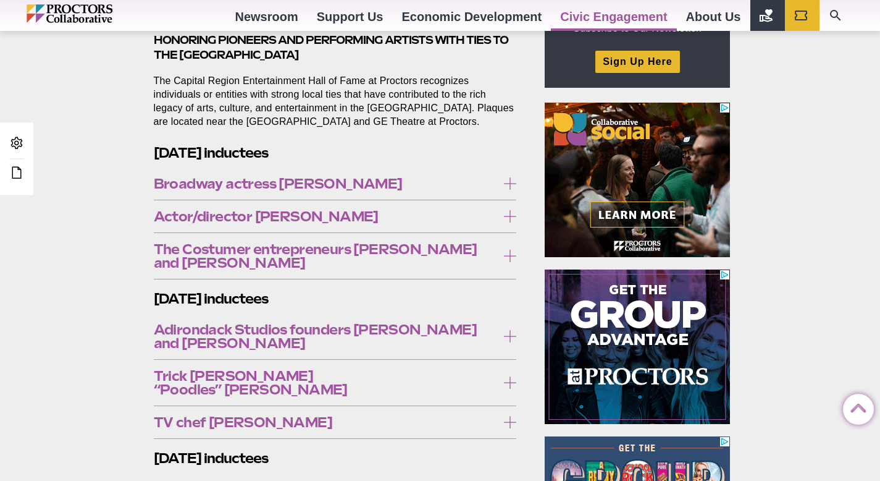
click at [509, 216] on icon at bounding box center [510, 216] width 12 height 12
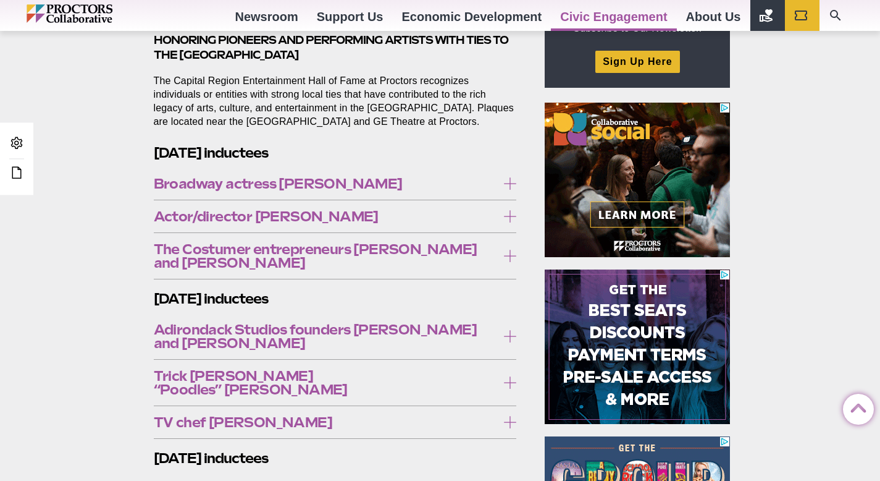
click at [508, 251] on icon at bounding box center [510, 256] width 12 height 12
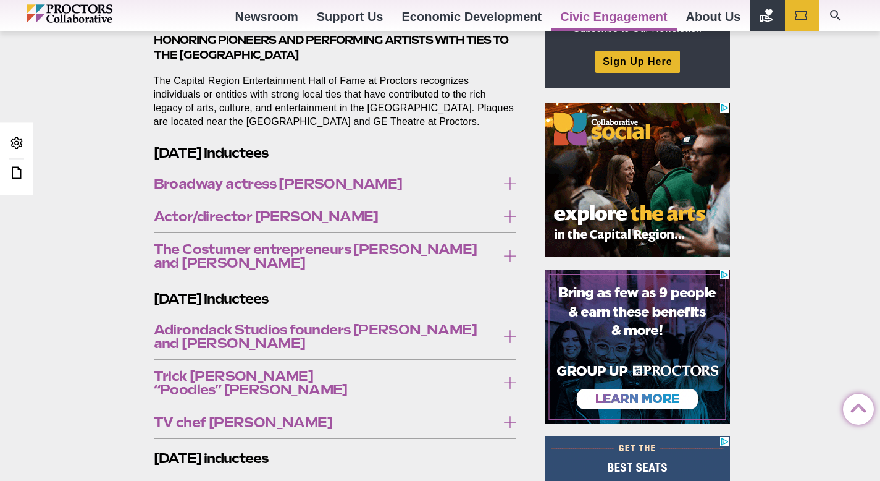
click at [508, 251] on icon at bounding box center [510, 256] width 12 height 12
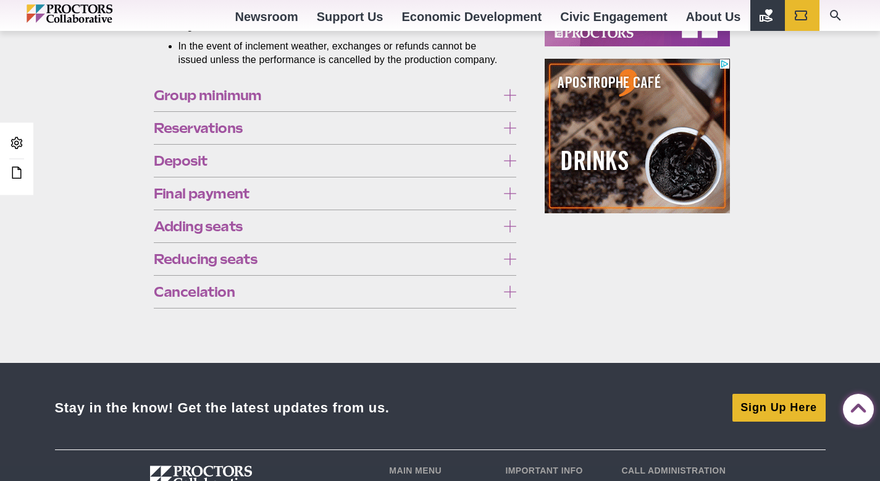
scroll to position [990, 0]
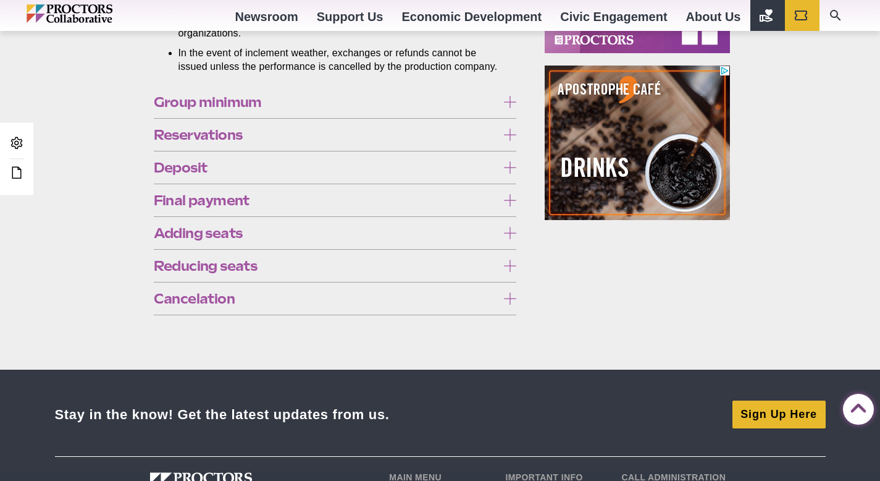
click at [478, 114] on label "Group minimum" at bounding box center [335, 102] width 363 height 23
click at [450, 109] on span "Group minimum" at bounding box center [326, 102] width 344 height 14
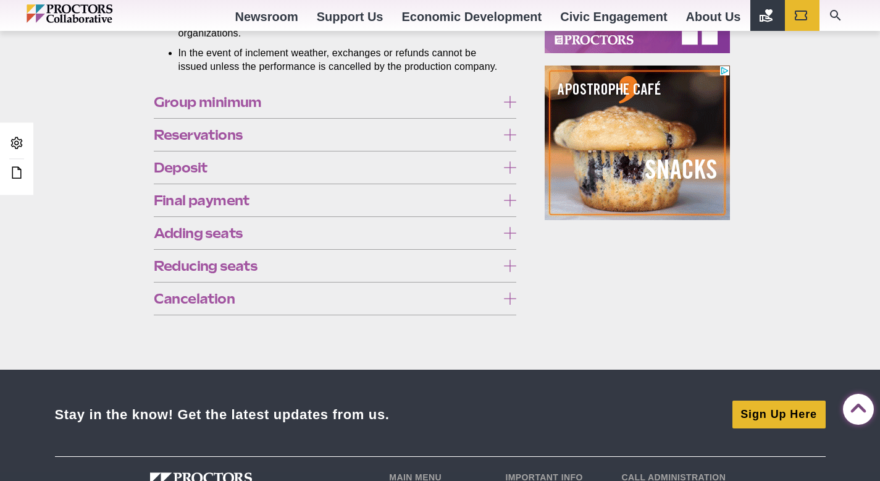
click at [240, 141] on span "Reservations" at bounding box center [326, 135] width 344 height 14
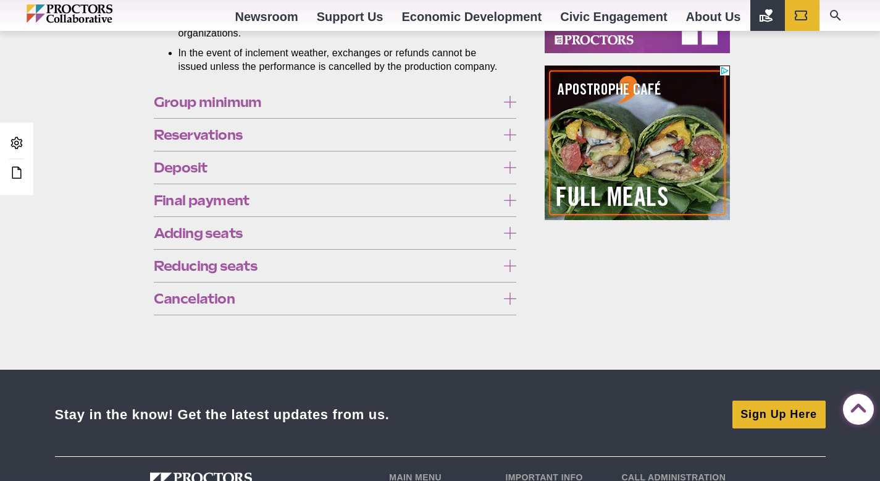
click at [208, 174] on span "Deposit" at bounding box center [326, 168] width 344 height 14
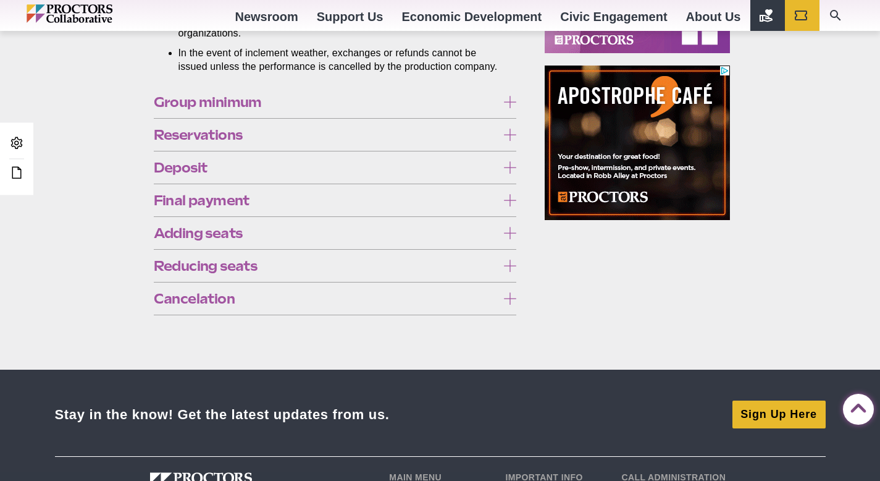
click at [204, 207] on span "Final payment" at bounding box center [326, 200] width 344 height 14
click at [204, 240] on span "Adding seats" at bounding box center [326, 233] width 344 height 14
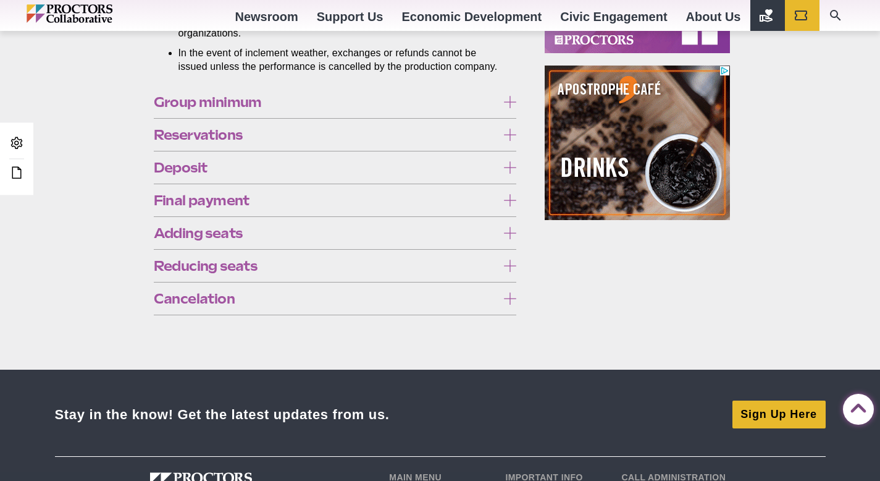
click at [204, 240] on span "Adding seats" at bounding box center [326, 233] width 344 height 14
click at [206, 272] on span "Reducing seats" at bounding box center [326, 266] width 344 height 14
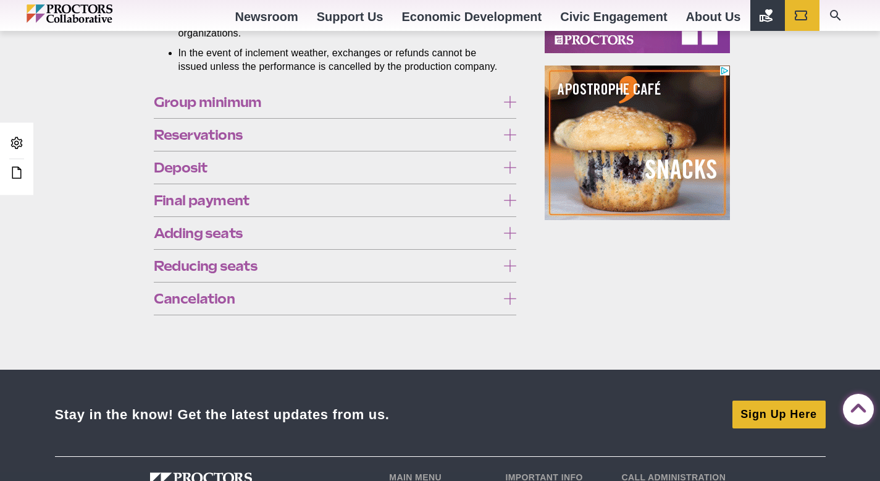
click at [206, 272] on span "Reducing seats" at bounding box center [326, 266] width 344 height 14
click at [203, 305] on span "Cancelation" at bounding box center [326, 299] width 344 height 14
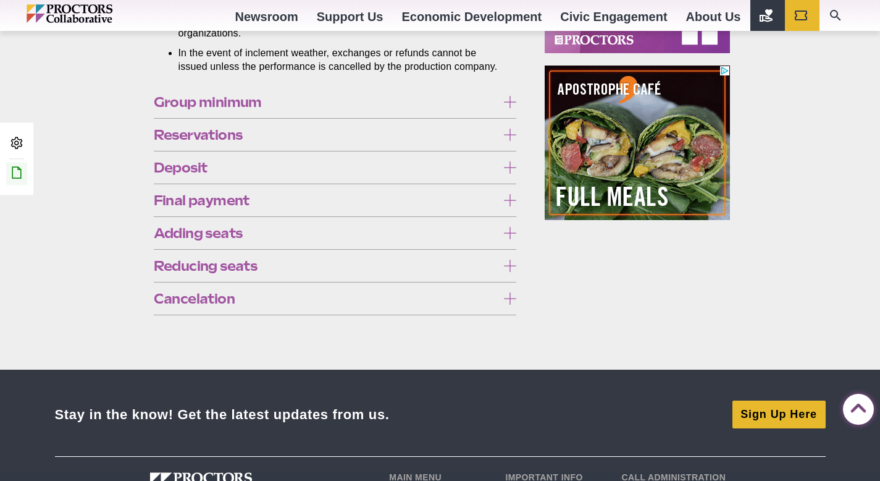
click at [21, 175] on icon at bounding box center [16, 172] width 15 height 15
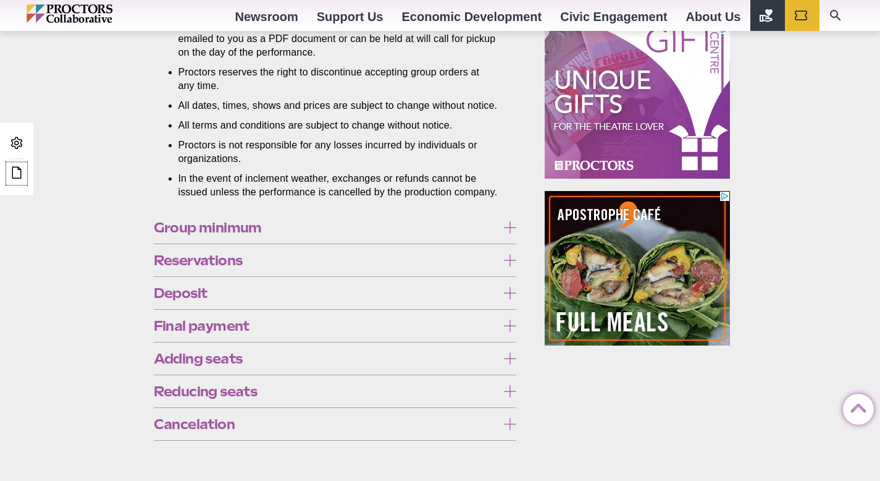
scroll to position [0, 0]
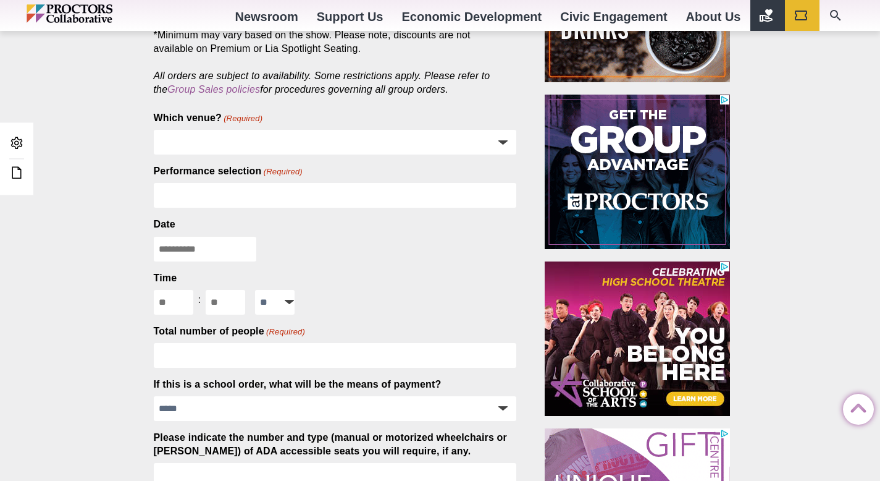
scroll to position [350, 0]
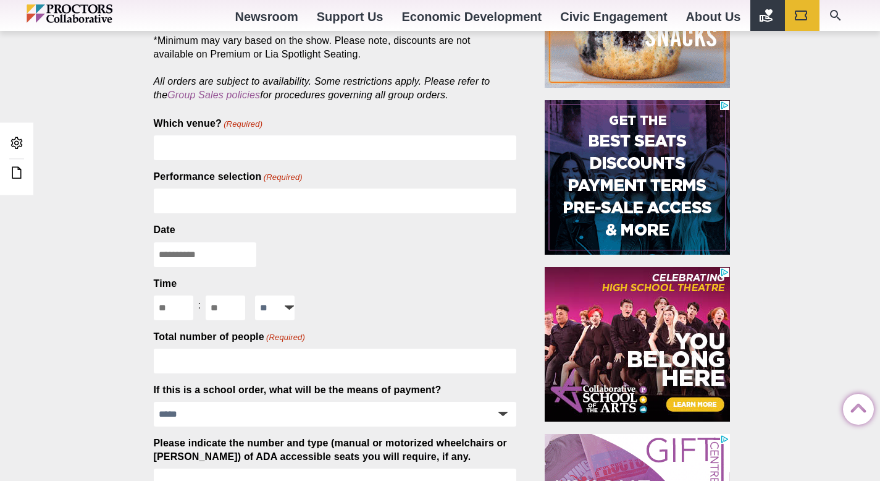
click at [487, 152] on select "**********" at bounding box center [335, 147] width 363 height 25
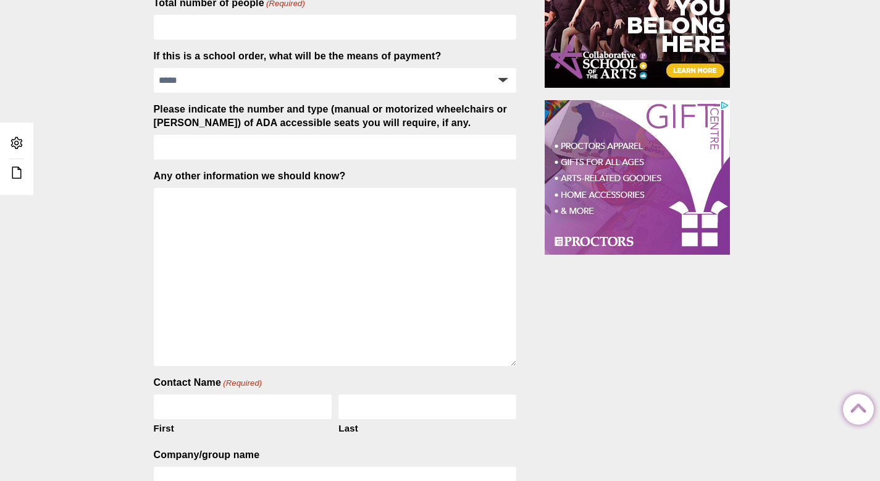
scroll to position [0, 0]
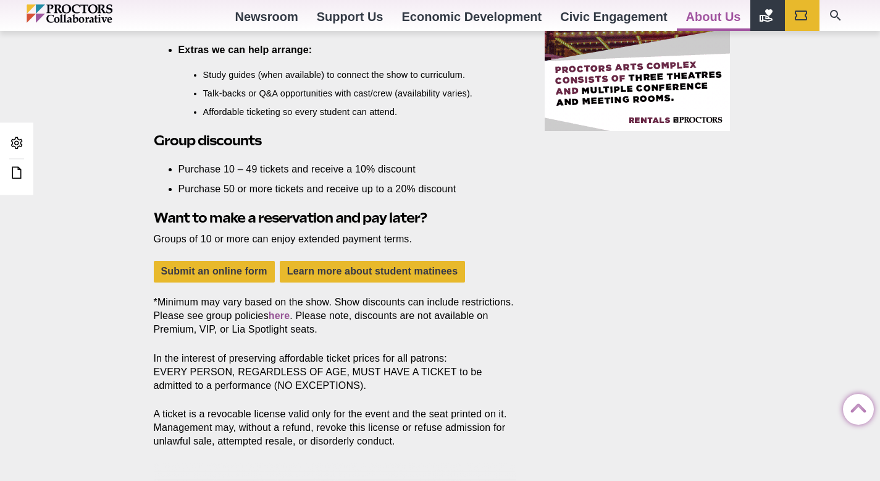
scroll to position [1082, 0]
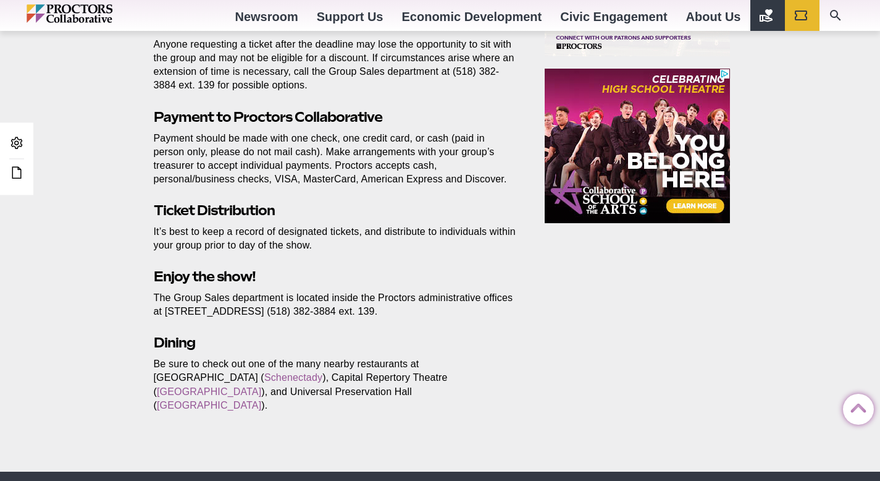
scroll to position [1012, 0]
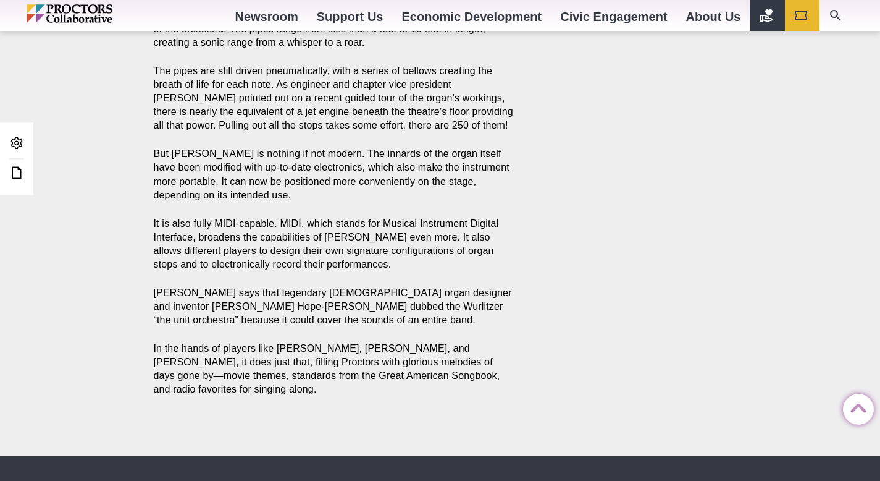
scroll to position [1107, 0]
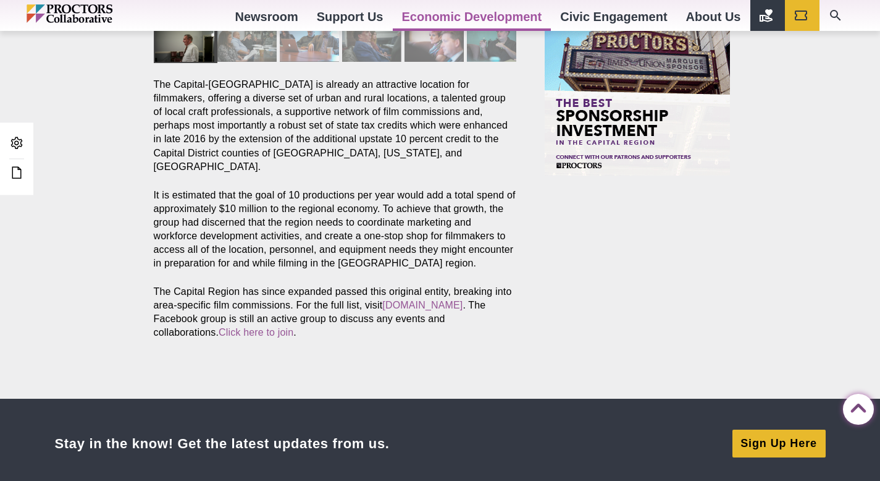
scroll to position [1033, 0]
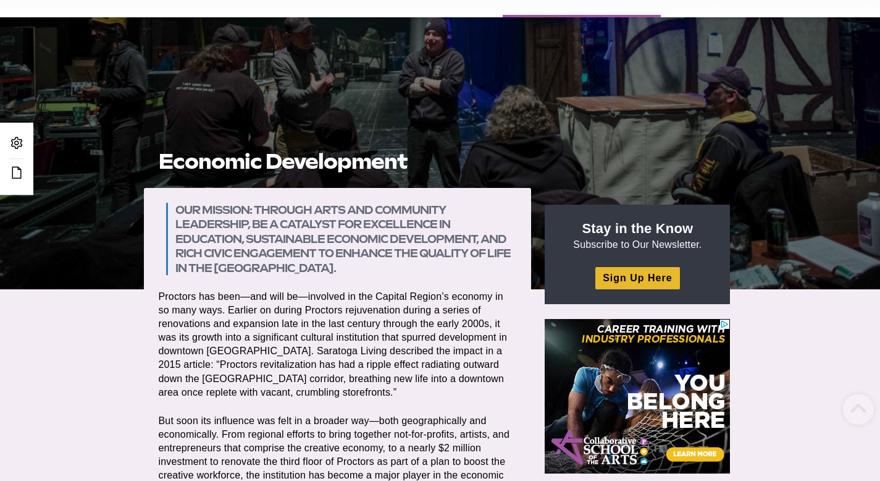
scroll to position [98, 0]
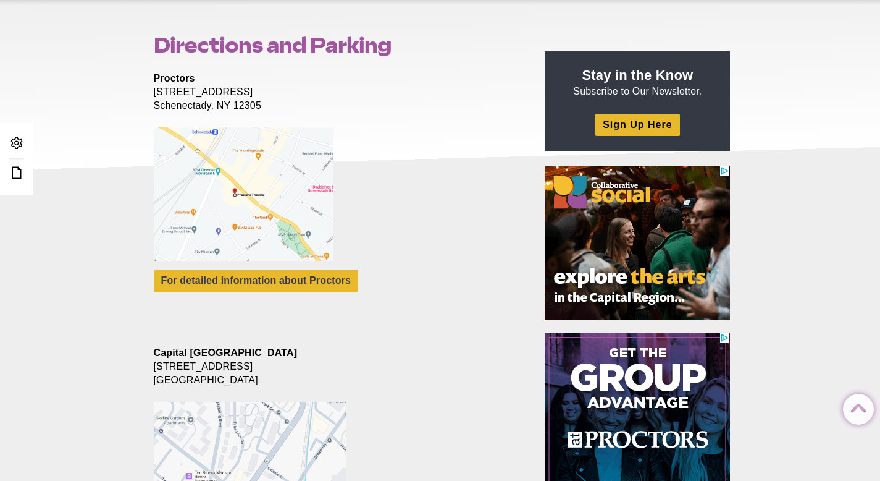
scroll to position [116, 0]
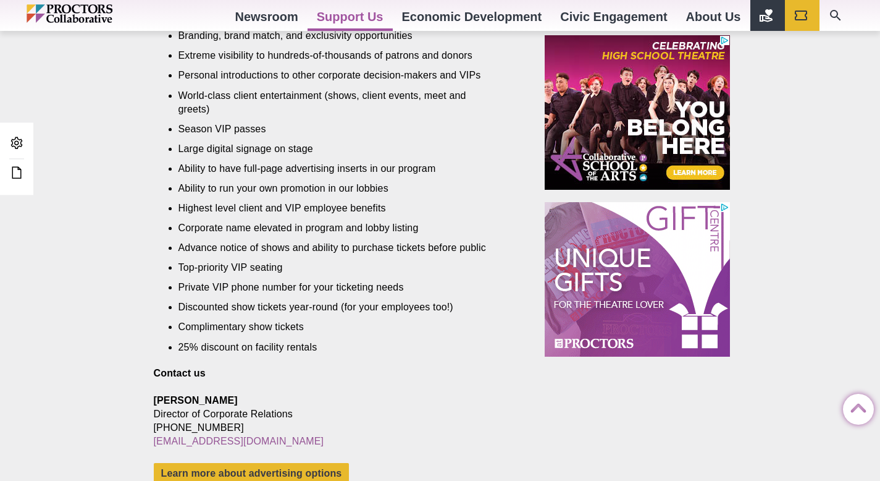
scroll to position [906, 0]
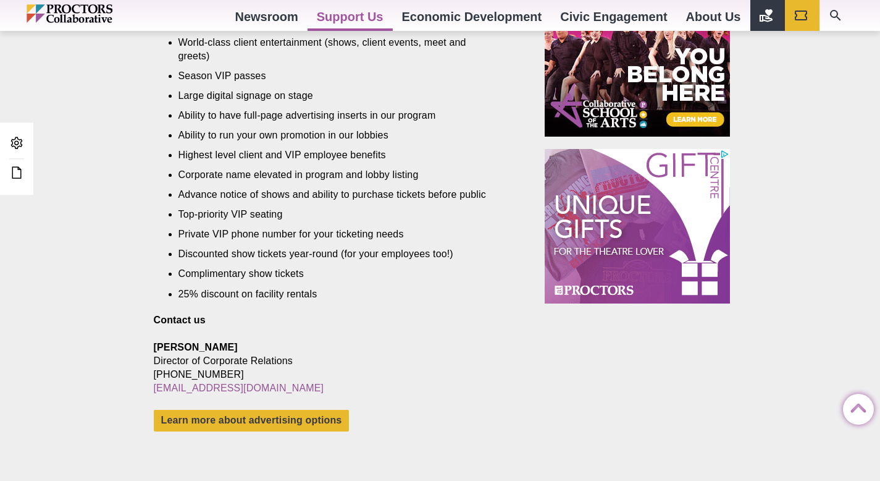
drag, startPoint x: 889, startPoint y: 110, endPoint x: 889, endPoint y: 306, distance: 196.4
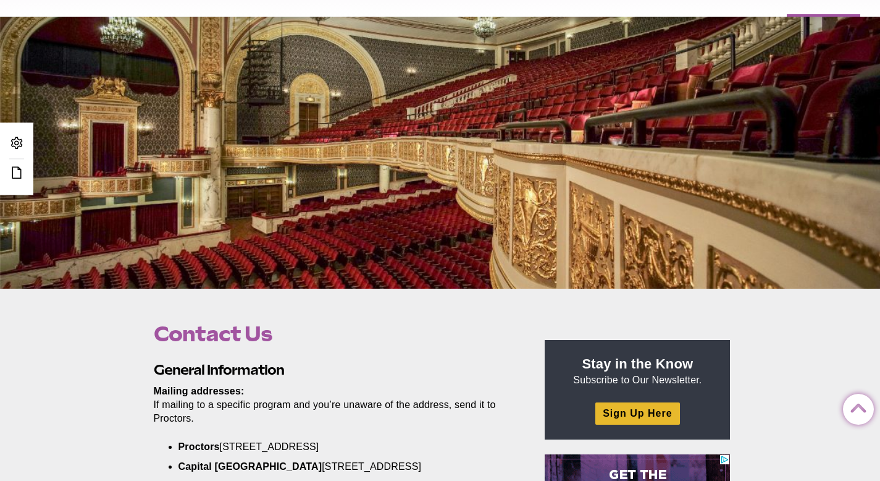
scroll to position [98, 0]
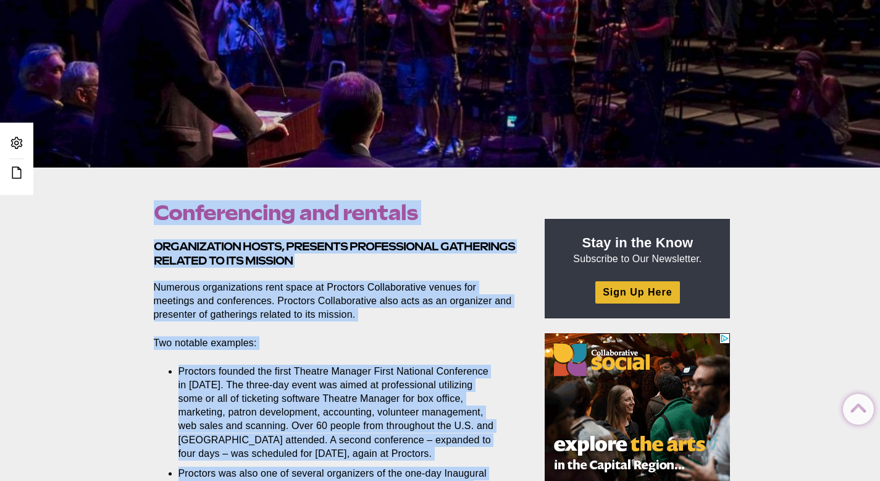
scroll to position [222, 0]
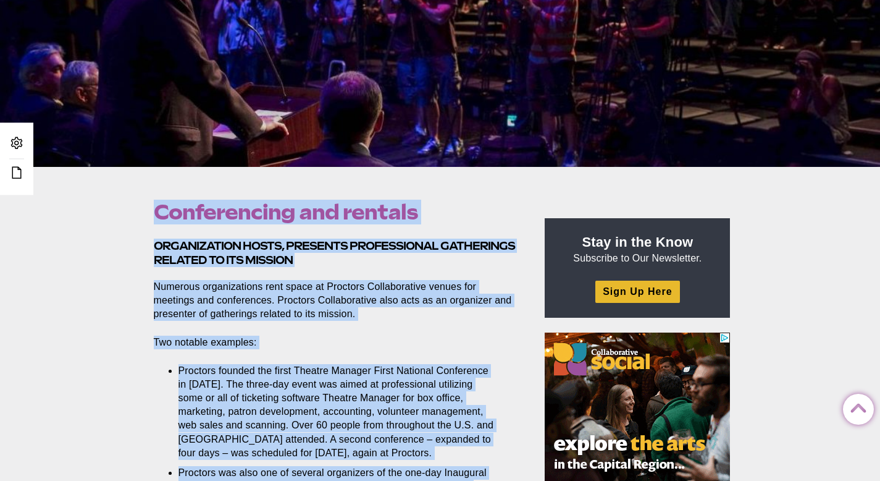
drag, startPoint x: 889, startPoint y: 69, endPoint x: 889, endPoint y: 138, distance: 69.8
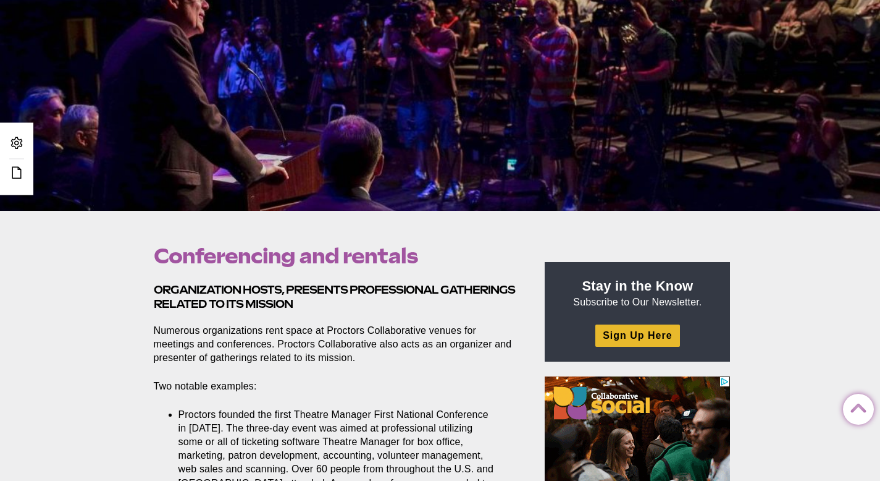
scroll to position [177, 0]
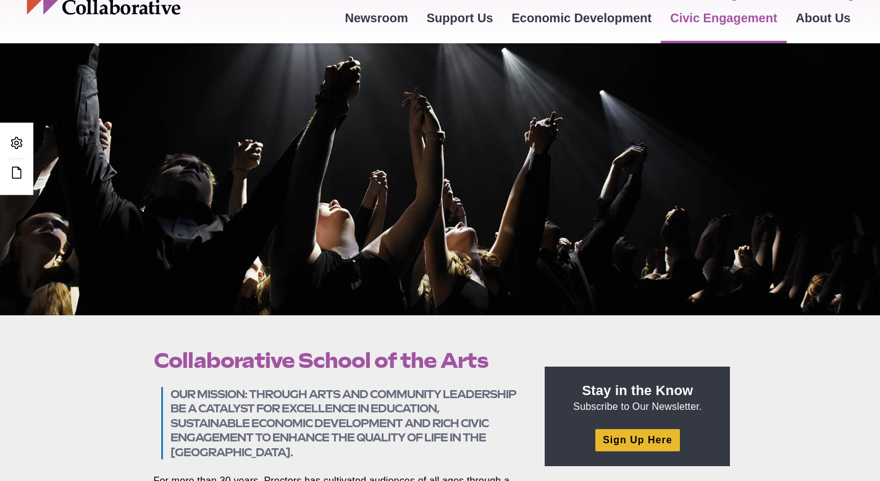
scroll to position [67, 0]
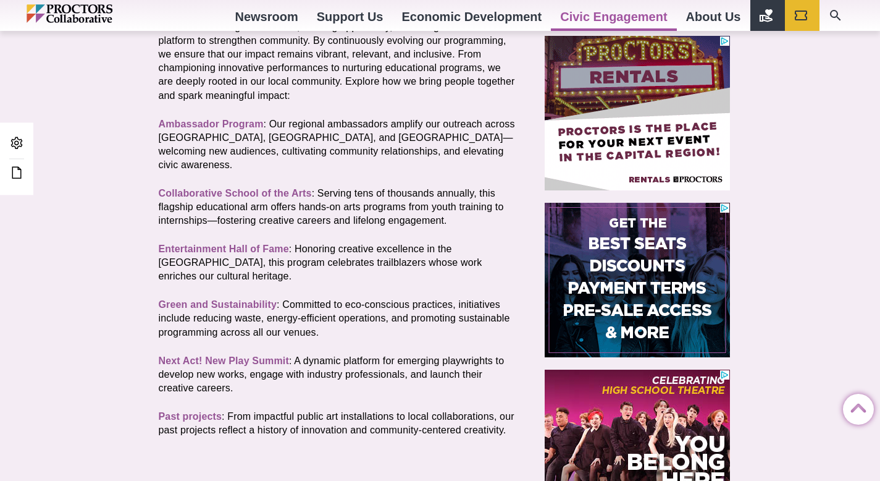
scroll to position [381, 0]
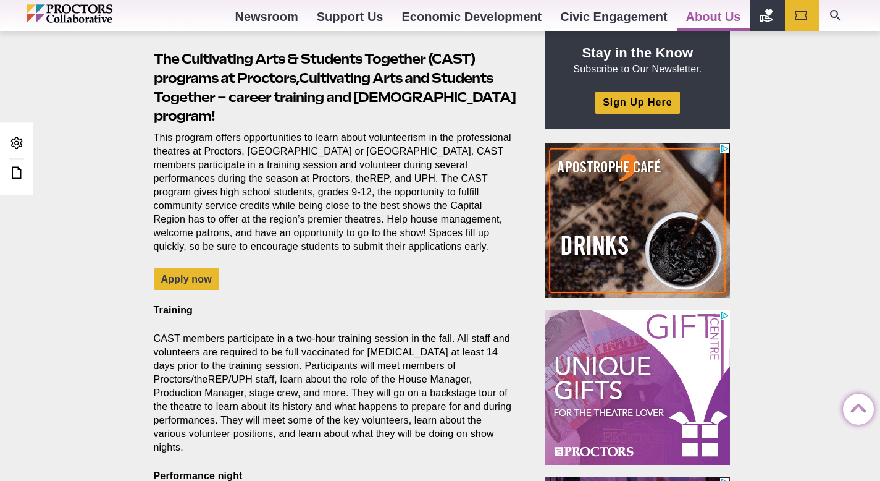
scroll to position [408, 0]
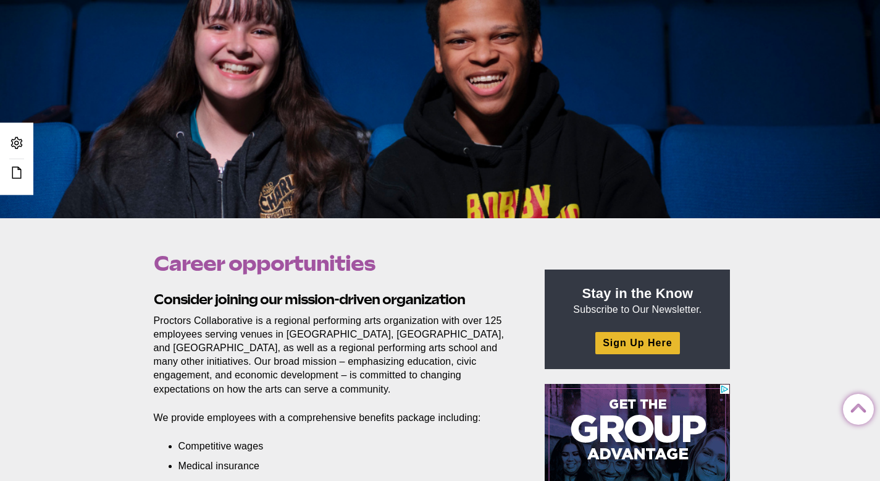
scroll to position [173, 0]
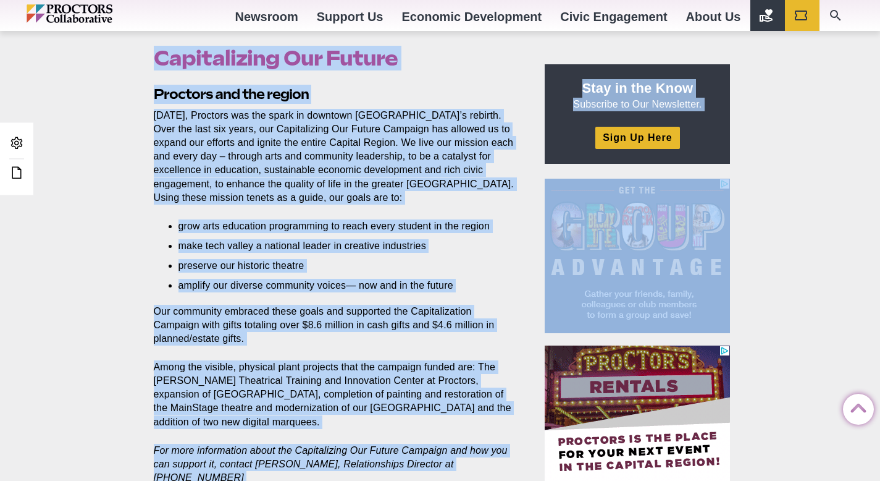
scroll to position [378, 0]
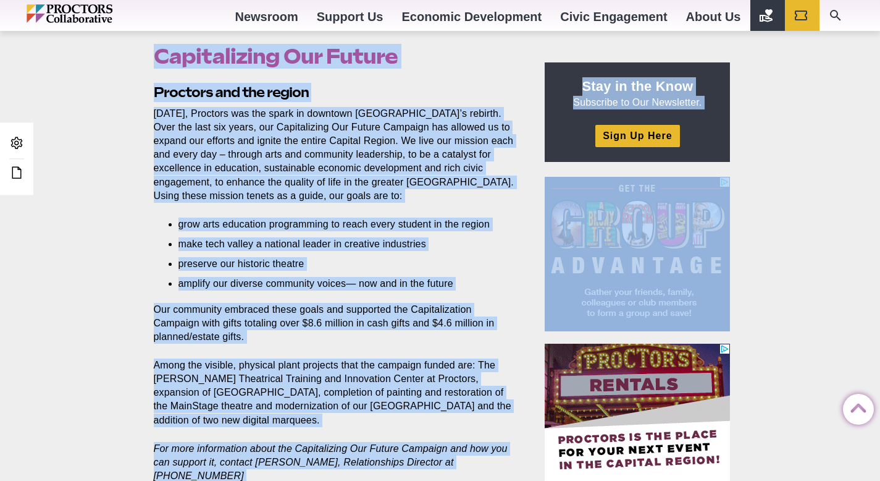
drag, startPoint x: 889, startPoint y: 44, endPoint x: 888, endPoint y: 185, distance: 140.8
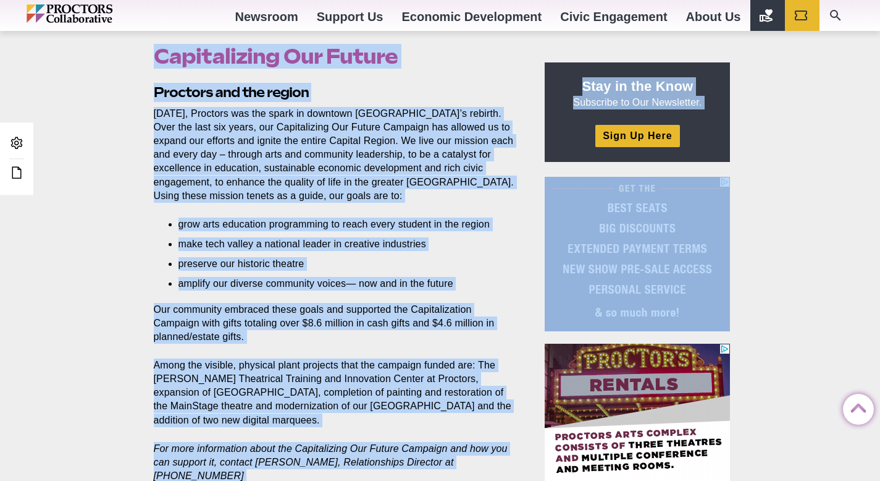
click at [880, 185] on html "Proctors theREP UPH Collaborative School of the Arts All Proctors Collaborative…" at bounding box center [440, 420] width 880 height 1596
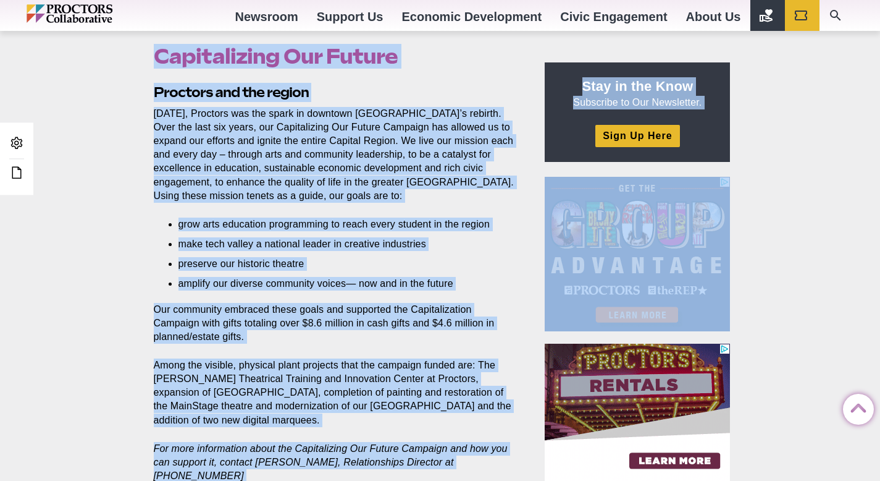
click at [828, 187] on div "Capitalizing Our Future Posted 2025-09-11 by jim.murphy Proctors and the region…" at bounding box center [440, 427] width 880 height 833
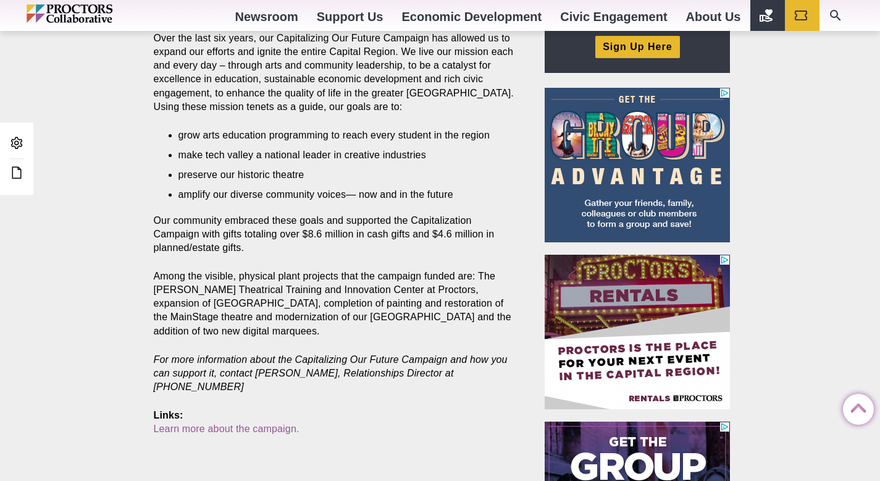
scroll to position [542, 0]
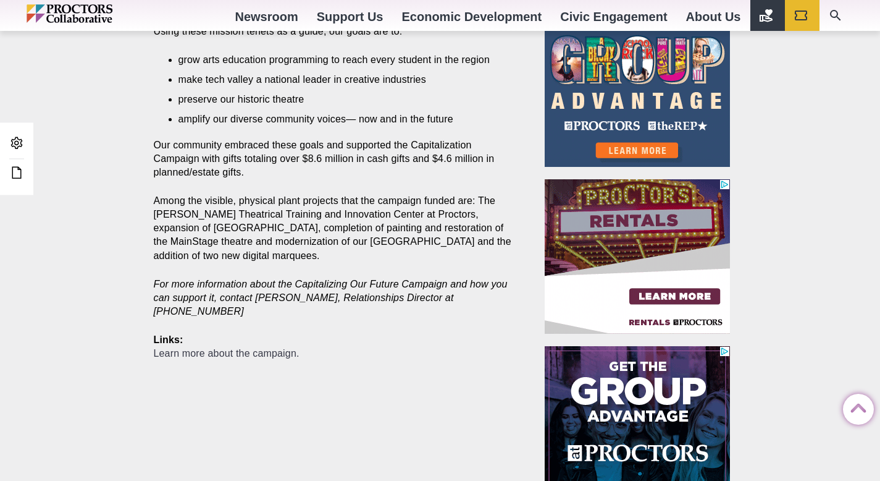
click at [227, 352] on link "Learn more about the campaign." at bounding box center [227, 353] width 146 height 11
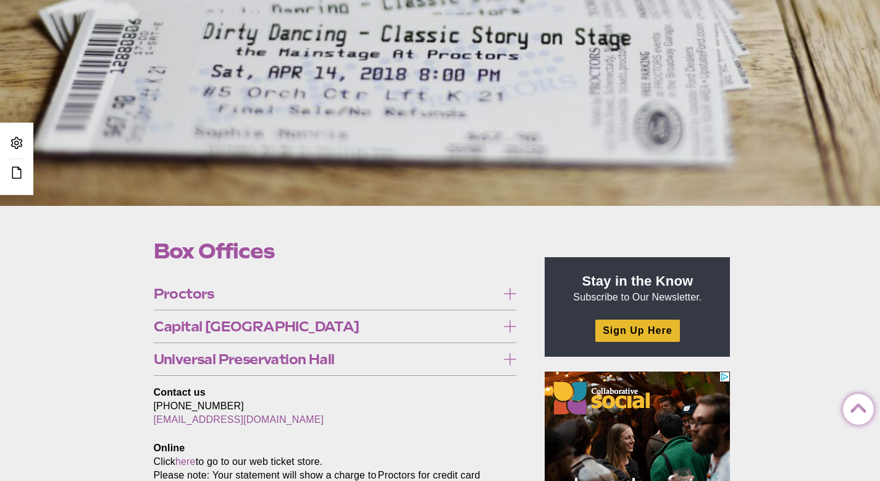
scroll to position [166, 0]
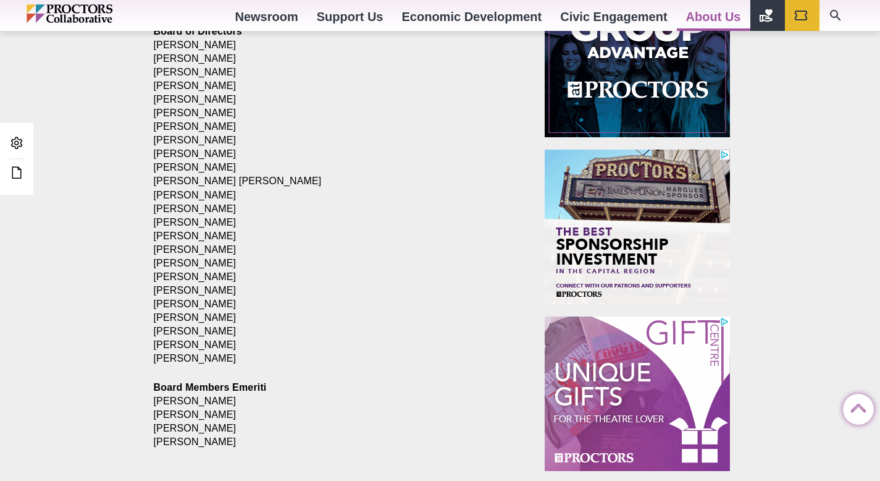
scroll to position [516, 0]
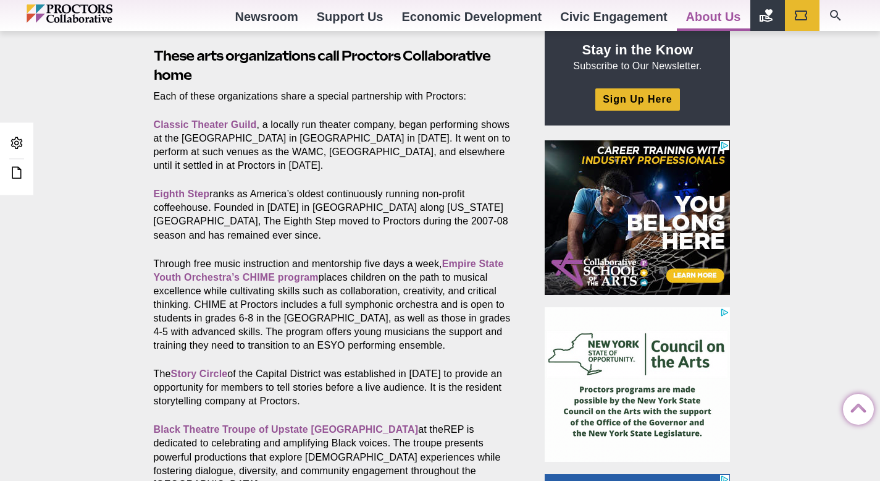
scroll to position [415, 0]
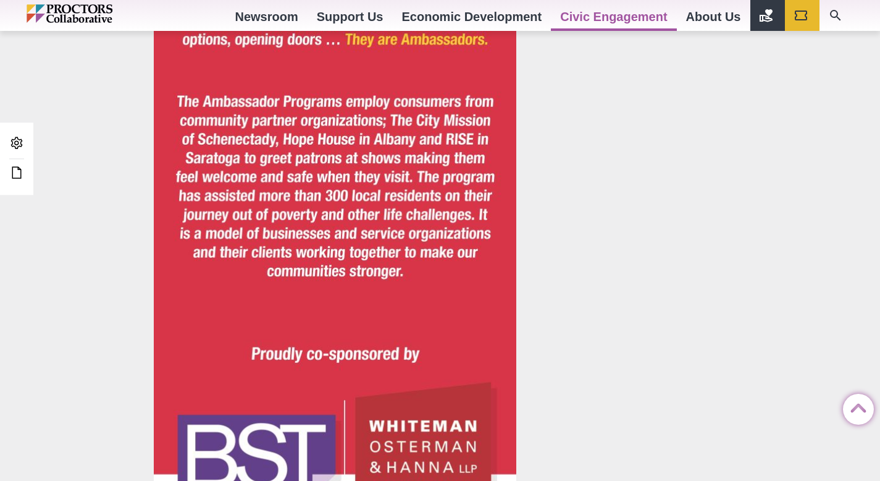
scroll to position [1380, 0]
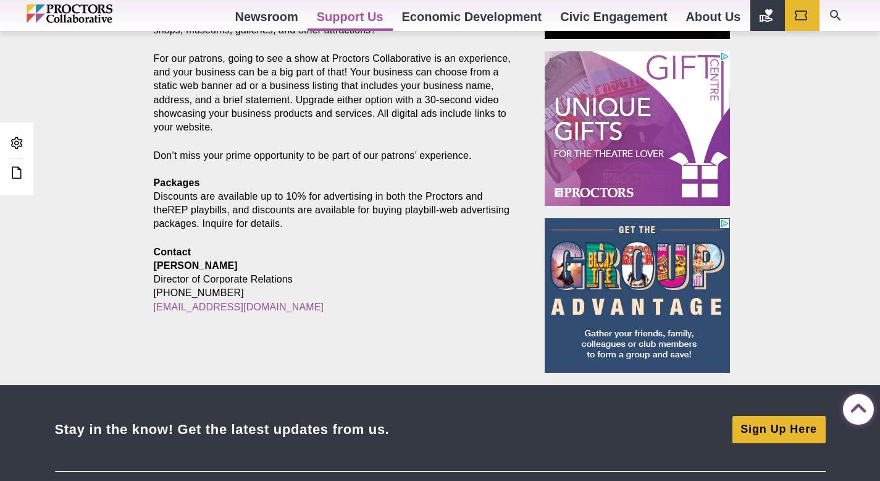
scroll to position [838, 0]
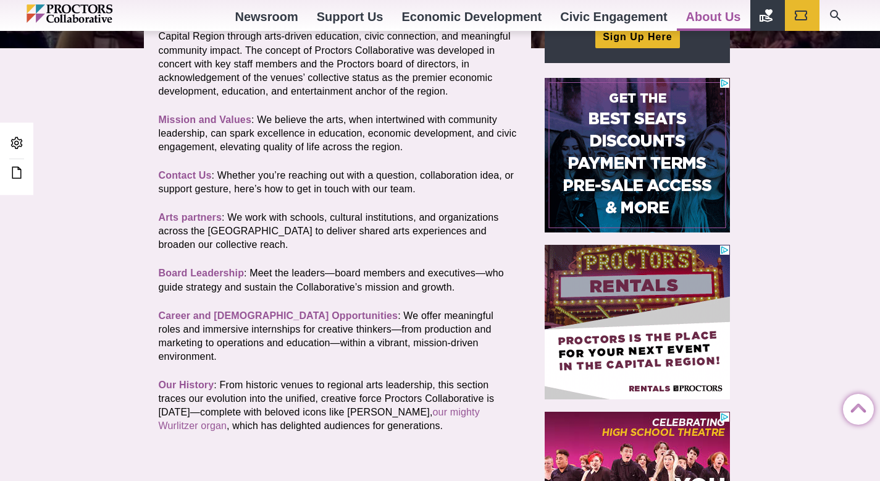
scroll to position [335, 0]
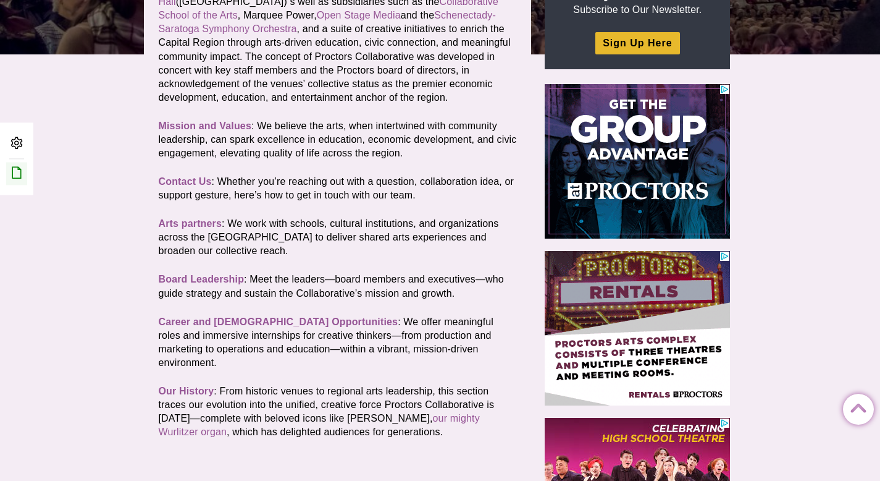
click at [15, 178] on icon at bounding box center [16, 172] width 15 height 15
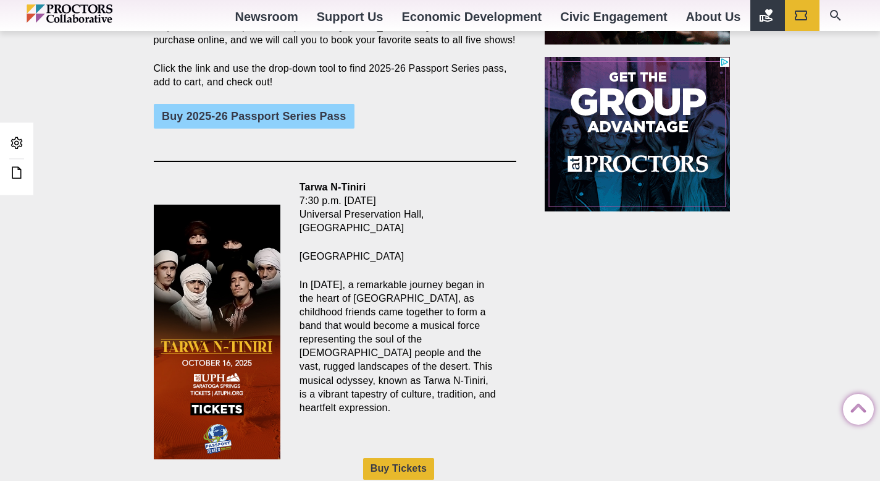
scroll to position [996, 0]
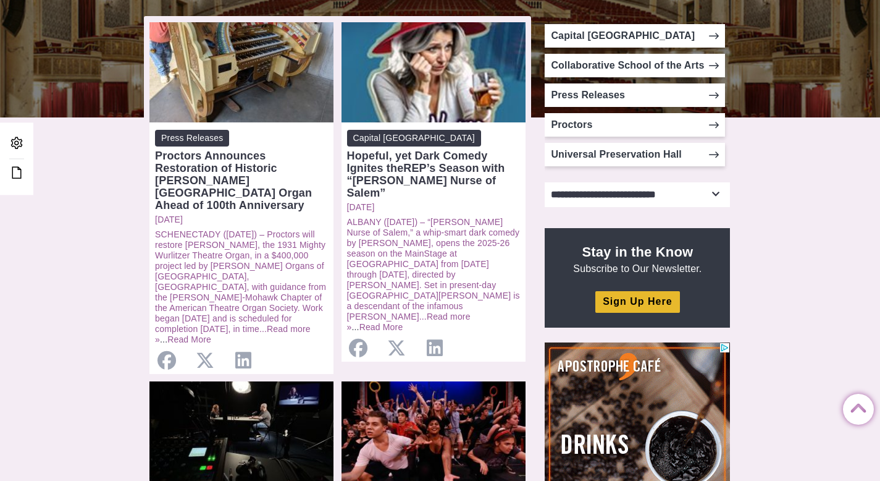
scroll to position [274, 0]
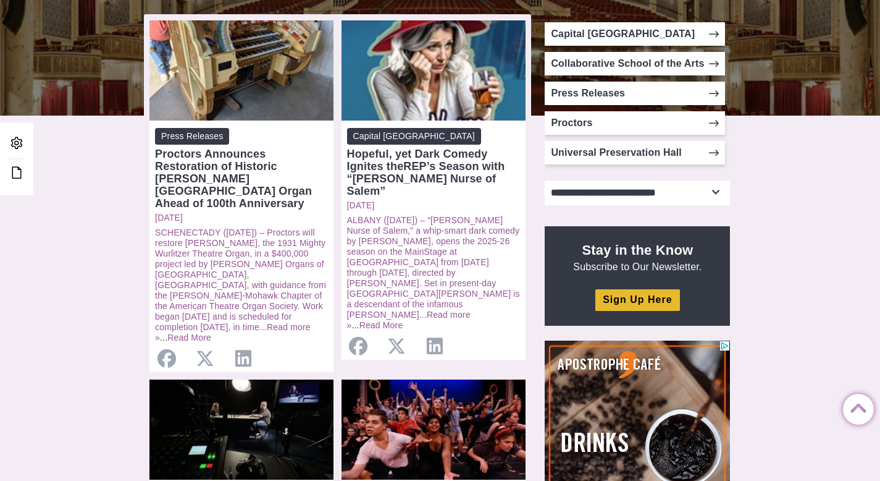
click at [712, 189] on select "**********" at bounding box center [637, 192] width 185 height 25
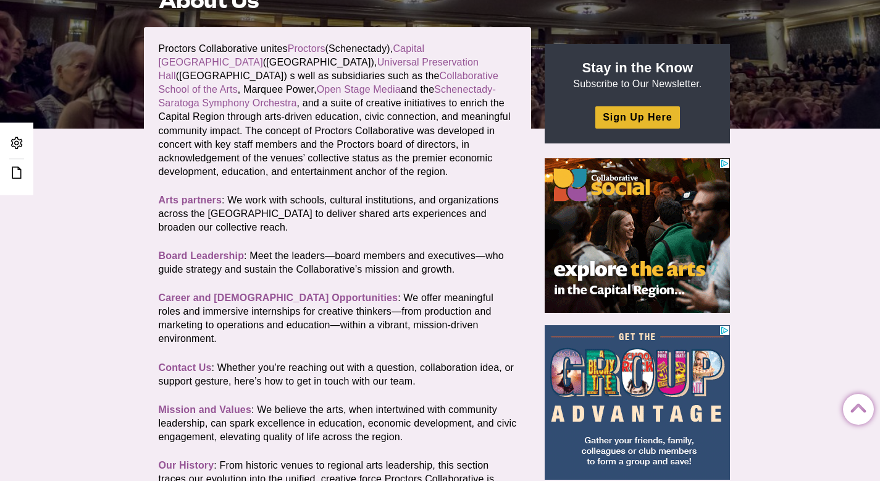
scroll to position [262, 0]
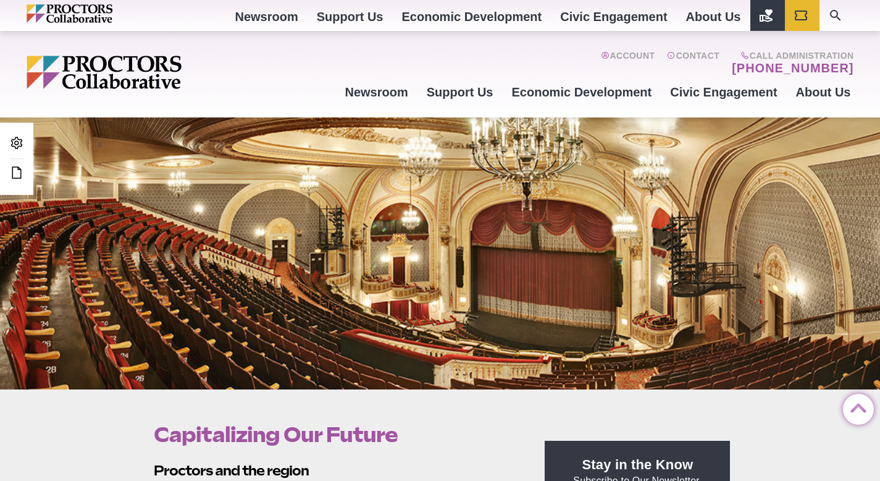
scroll to position [541, 0]
